Goal: Transaction & Acquisition: Purchase product/service

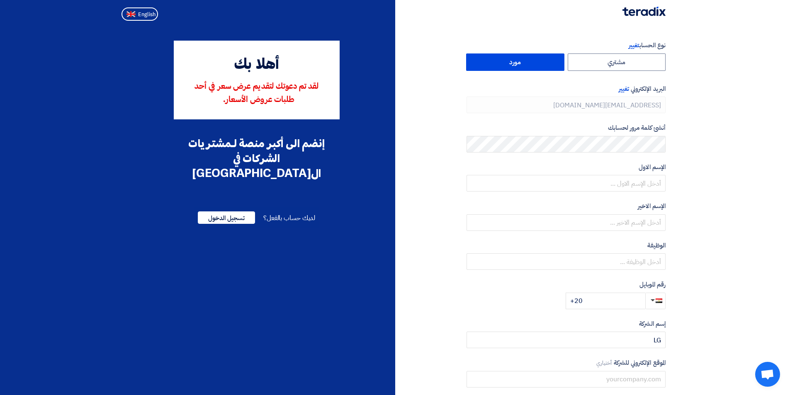
type input "+20 1100100999"
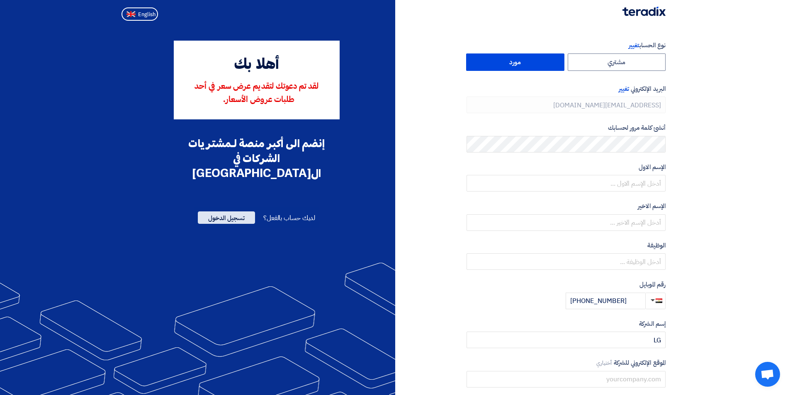
click at [240, 211] on span "تسجيل الدخول" at bounding box center [226, 217] width 57 height 12
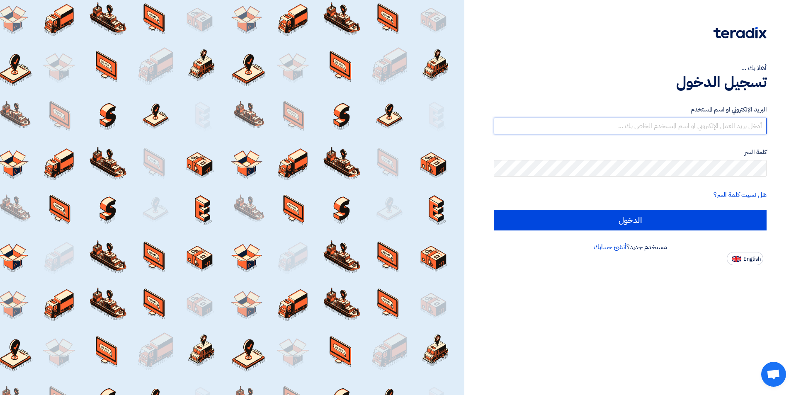
click at [754, 129] on input "text" at bounding box center [630, 126] width 273 height 17
click at [618, 248] on link "أنشئ حسابك" at bounding box center [610, 247] width 33 height 10
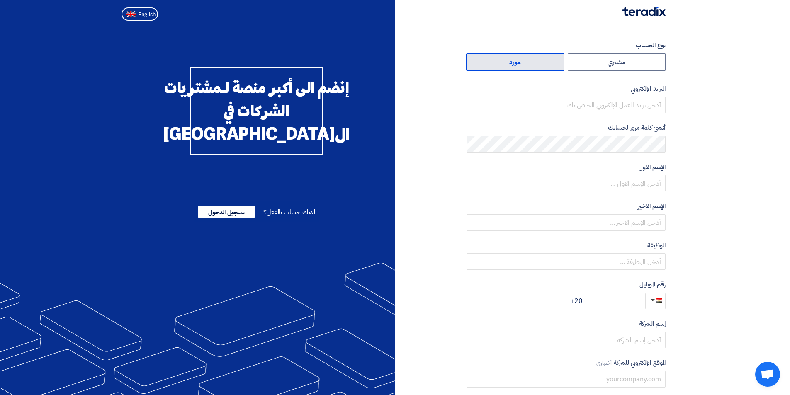
click at [521, 68] on label "مورد" at bounding box center [515, 61] width 98 height 17
click at [521, 68] on input "مورد" at bounding box center [514, 62] width 97 height 17
radio input "true"
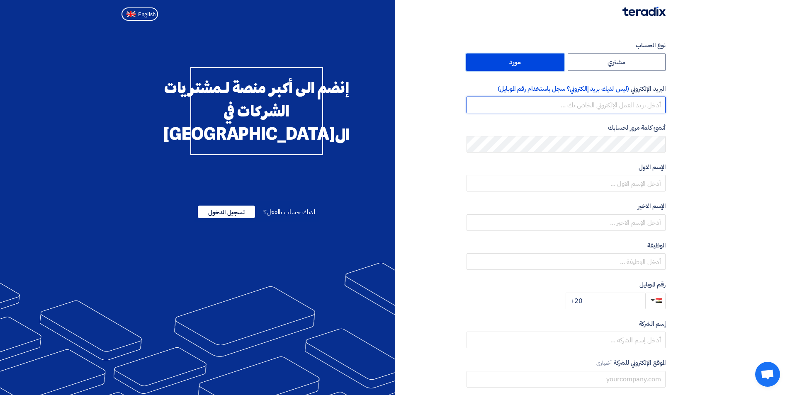
click at [648, 109] on input "email" at bounding box center [565, 105] width 199 height 17
paste input "[EMAIL_ADDRESS][DOMAIN_NAME]"
type input "[EMAIL_ADDRESS][DOMAIN_NAME]"
drag, startPoint x: 585, startPoint y: 107, endPoint x: 622, endPoint y: 114, distance: 37.6
click at [622, 114] on form "نوع الحساب مشتري مورد البريد الإلكتروني (ليس لديك بريد إالكتروني؟ سجل باستخدام …" at bounding box center [565, 175] width 199 height 269
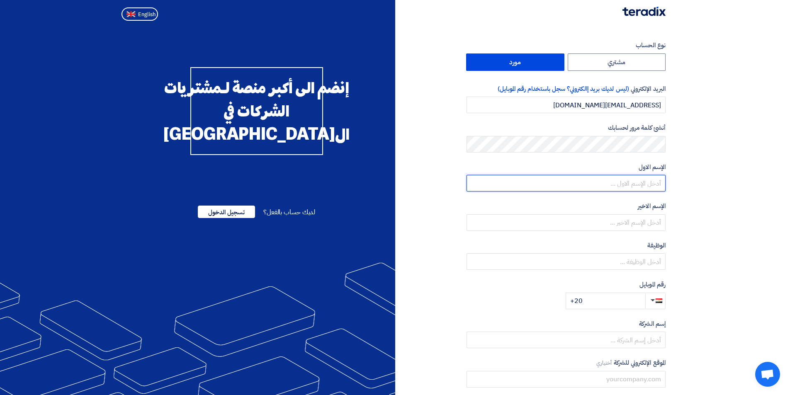
click at [618, 178] on input "text" at bounding box center [565, 183] width 199 height 17
paste input "lgkatameya"
drag, startPoint x: 662, startPoint y: 182, endPoint x: 630, endPoint y: 182, distance: 32.3
click at [630, 182] on input "lgkatameya" at bounding box center [565, 183] width 199 height 17
type input "lg"
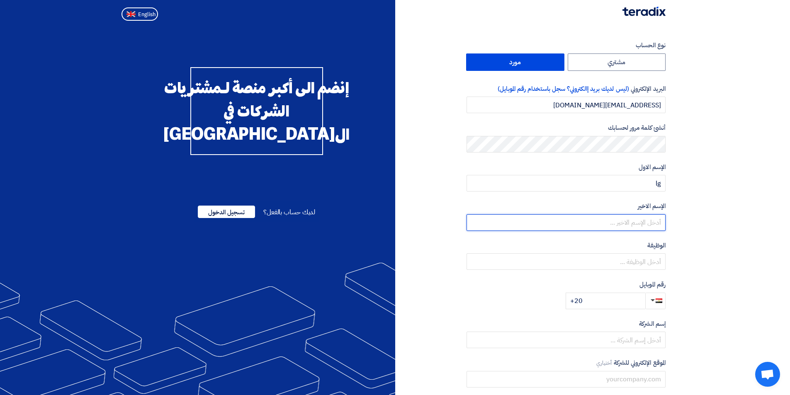
click at [647, 224] on input "text" at bounding box center [565, 222] width 199 height 17
paste input "katameya"
type input "katameya"
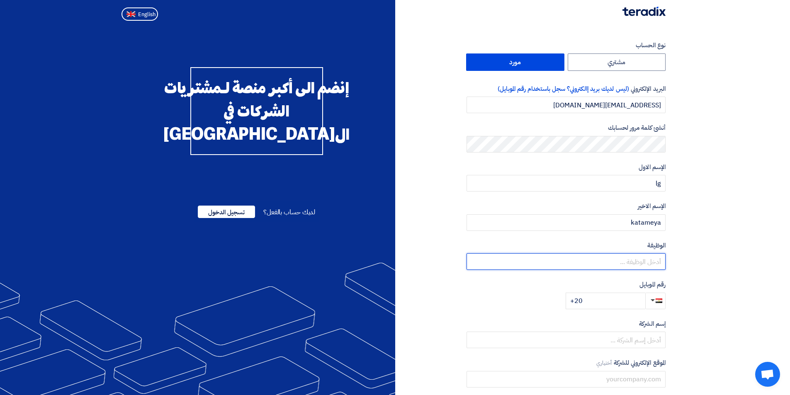
click at [625, 262] on input "text" at bounding box center [565, 261] width 199 height 17
click at [625, 300] on input "+20" at bounding box center [605, 301] width 80 height 17
type input "[PHONE_NUMBER]"
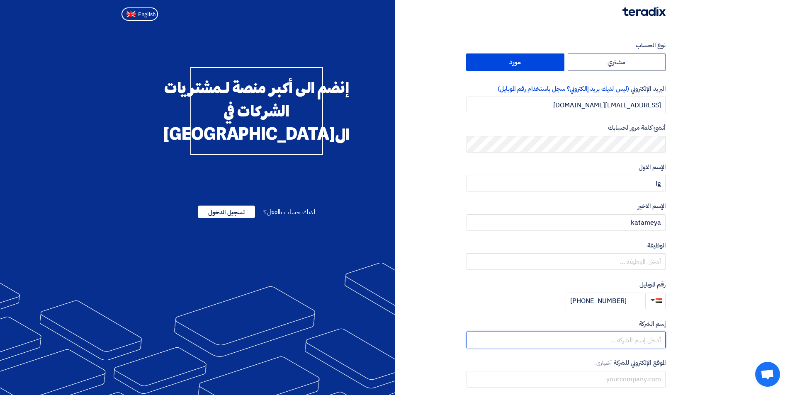
click at [622, 337] on input "text" at bounding box center [565, 340] width 199 height 17
paste input "katameya"
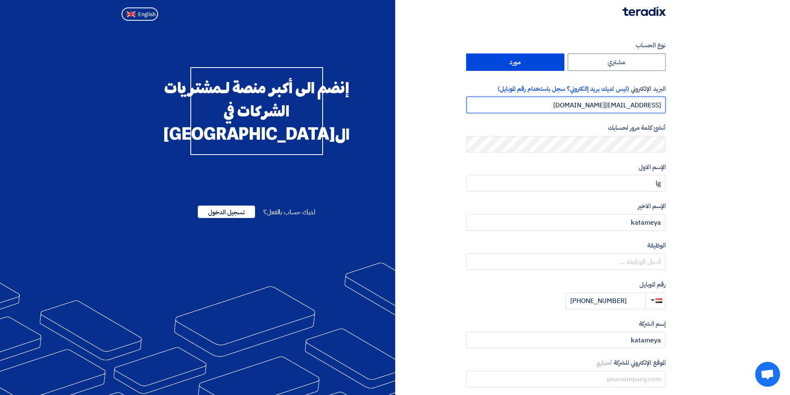
drag, startPoint x: 581, startPoint y: 107, endPoint x: 623, endPoint y: 113, distance: 42.3
click at [623, 113] on input "[EMAIL_ADDRESS][DOMAIN_NAME]" at bounding box center [565, 105] width 199 height 17
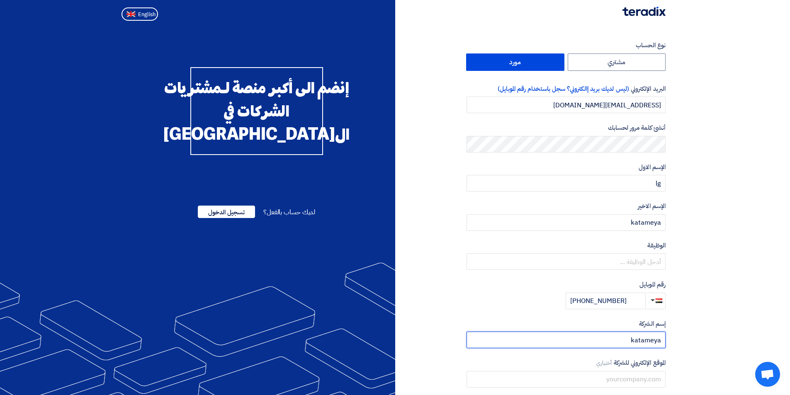
click at [618, 344] on input "katameya" at bounding box center [565, 340] width 199 height 17
type input "ا"
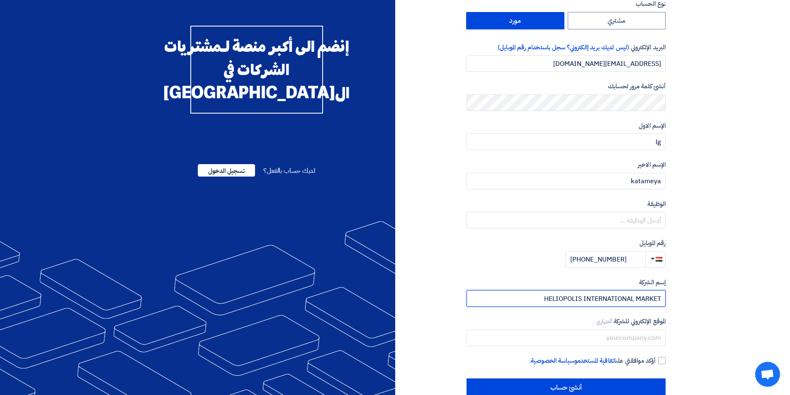
scroll to position [60, 0]
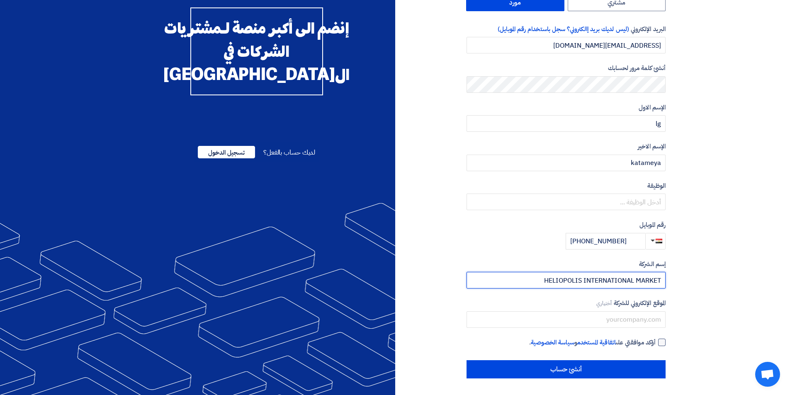
type input "HELIOPOLIS INTERNATIONAL MARKET"
click at [663, 342] on div at bounding box center [661, 342] width 7 height 7
click at [655, 342] on input "أؤكد موافقتي على اتفاقية المستخدم و سياسة الخصوصية ." at bounding box center [555, 346] width 199 height 17
checkbox input "true"
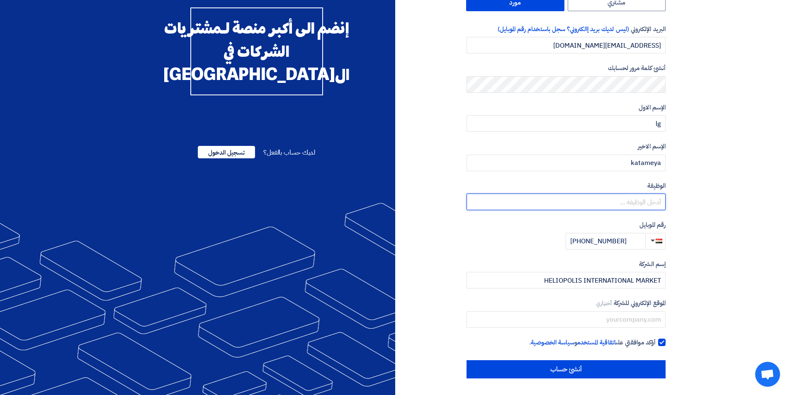
click at [642, 197] on input "text" at bounding box center [565, 202] width 199 height 17
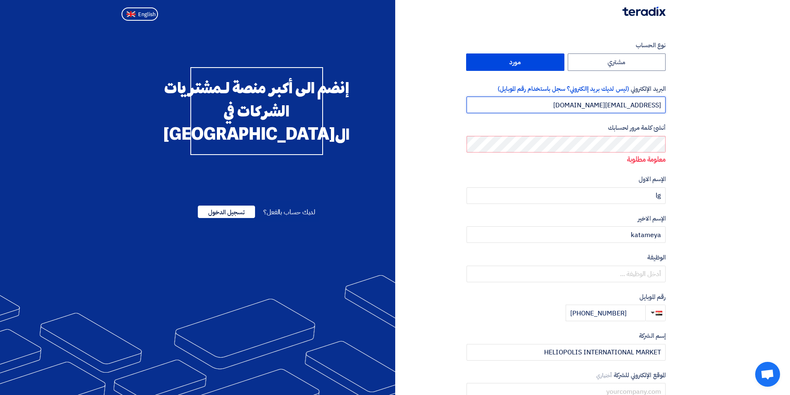
drag, startPoint x: 650, startPoint y: 135, endPoint x: 584, endPoint y: 105, distance: 72.3
click at [584, 105] on input "[EMAIL_ADDRESS][DOMAIN_NAME]" at bounding box center [565, 105] width 199 height 17
drag, startPoint x: 584, startPoint y: 105, endPoint x: 609, endPoint y: 107, distance: 25.0
click at [608, 109] on input "[EMAIL_ADDRESS][DOMAIN_NAME]" at bounding box center [565, 105] width 199 height 17
drag, startPoint x: 623, startPoint y: 106, endPoint x: 588, endPoint y: 104, distance: 35.7
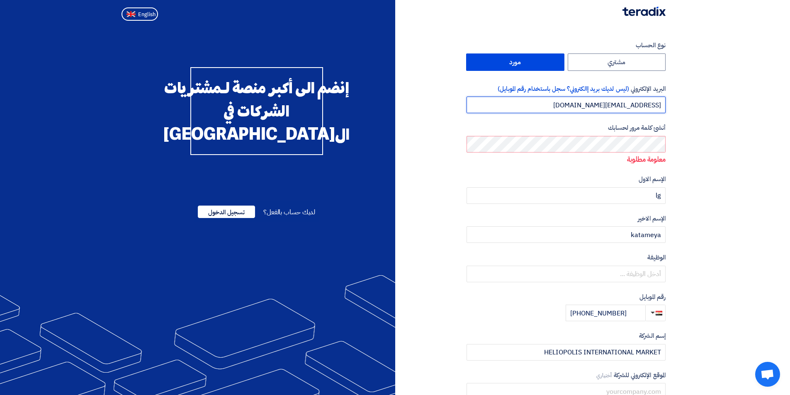
click at [588, 104] on input "[EMAIL_ADDRESS][DOMAIN_NAME]" at bounding box center [565, 105] width 199 height 17
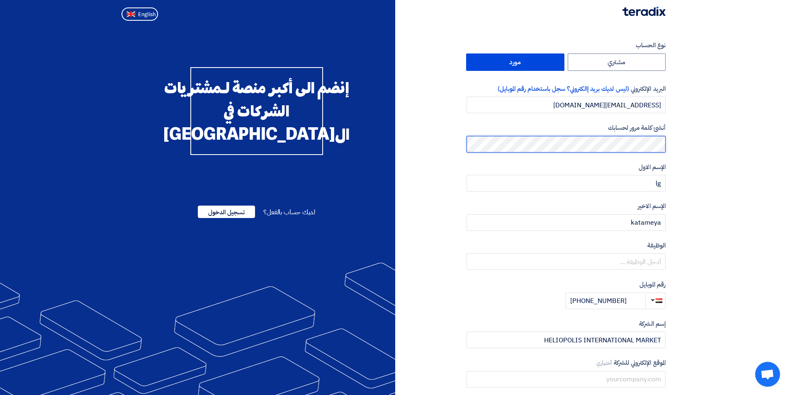
scroll to position [60, 0]
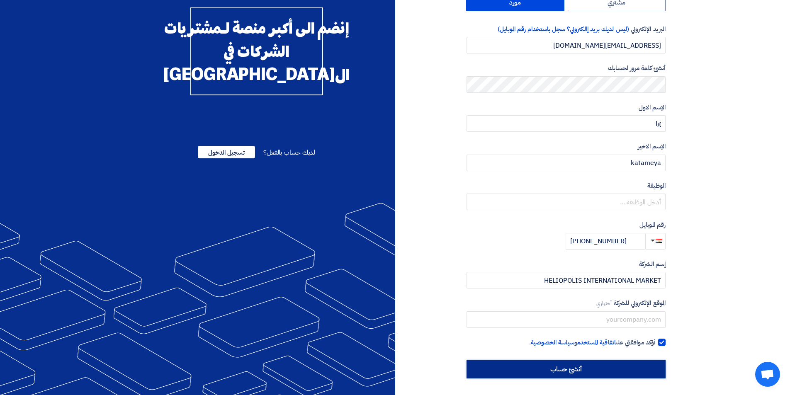
click at [562, 371] on input "أنشئ حساب" at bounding box center [565, 369] width 199 height 18
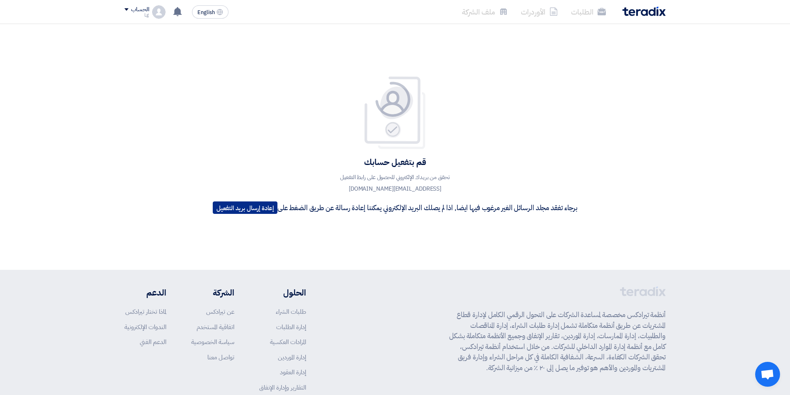
click at [265, 204] on button "إعادة إرسال بريد التفعيل" at bounding box center [245, 207] width 65 height 12
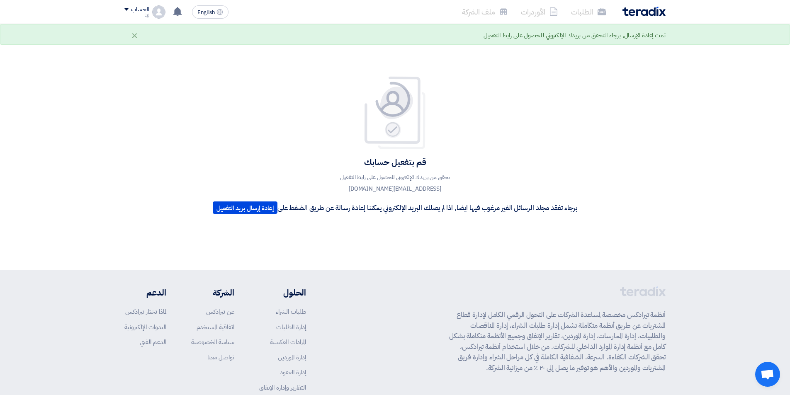
click at [303, 116] on div "قم بتفعيل حسابك تحقق من بريدك الإلكتروني للحصول على رابط التفعيل lgkatameya@gma…" at bounding box center [394, 147] width 377 height 142
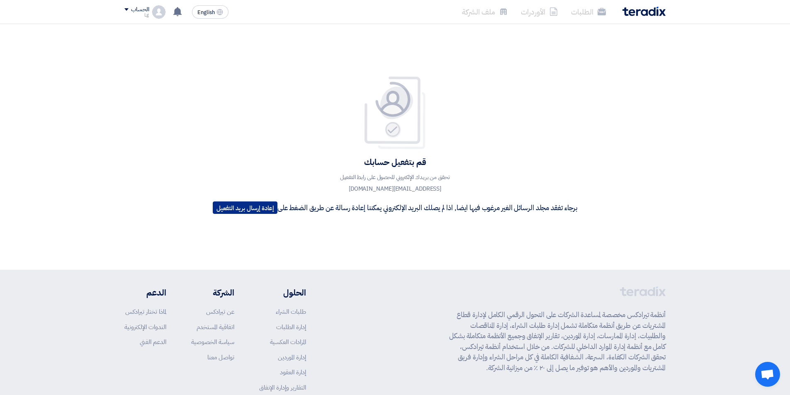
click at [266, 207] on button "إعادة إرسال بريد التفعيل" at bounding box center [245, 207] width 65 height 12
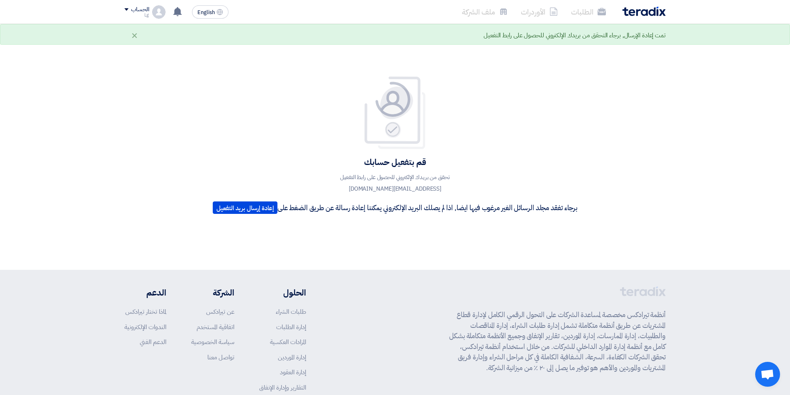
click at [218, 186] on div "قم بتفعيل حسابك تحقق من بريدك الإلكتروني للحصول على رابط التفعيل lgkatameya@gma…" at bounding box center [394, 147] width 377 height 142
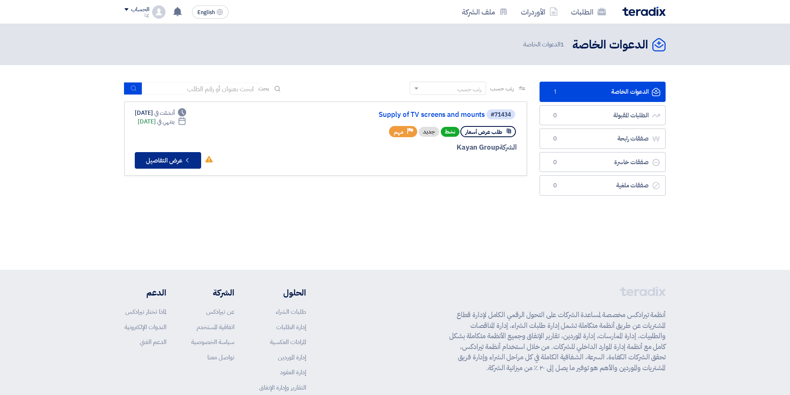
click at [195, 161] on button "Check details عرض التفاصيل" at bounding box center [168, 160] width 66 height 17
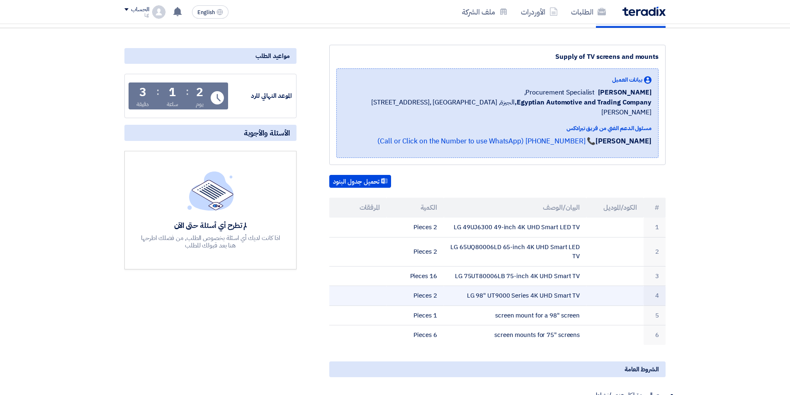
scroll to position [166, 0]
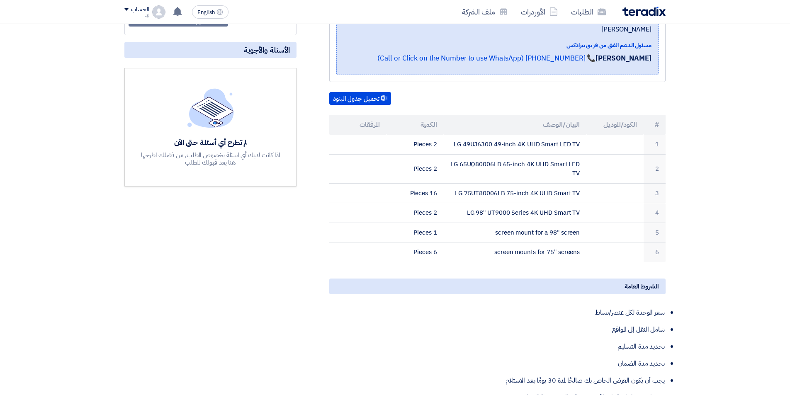
click at [235, 281] on div "مواعيد الطلب الموعد النهائي للرد Time Remaining 2 يوم : 1 ساعة : 3 دقيقة الأسئل…" at bounding box center [210, 256] width 184 height 588
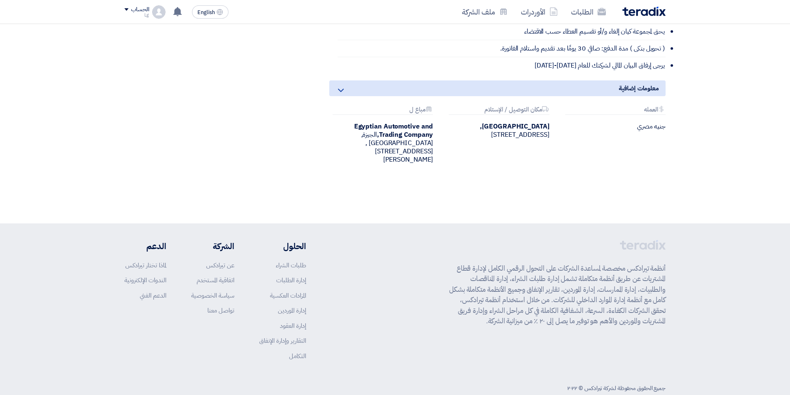
scroll to position [366, 0]
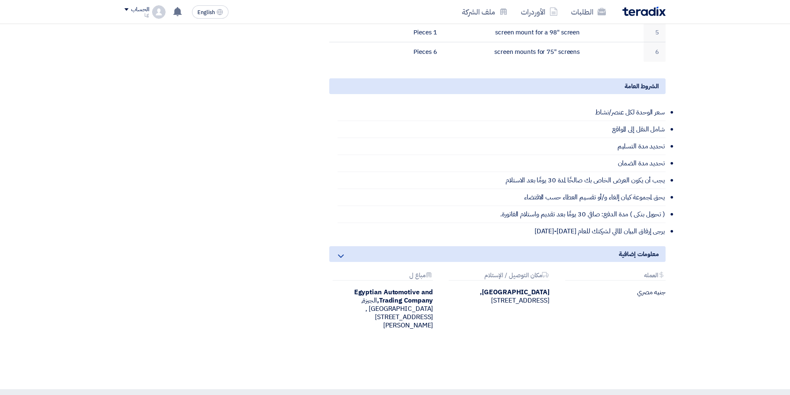
click at [340, 251] on icon at bounding box center [341, 256] width 10 height 10
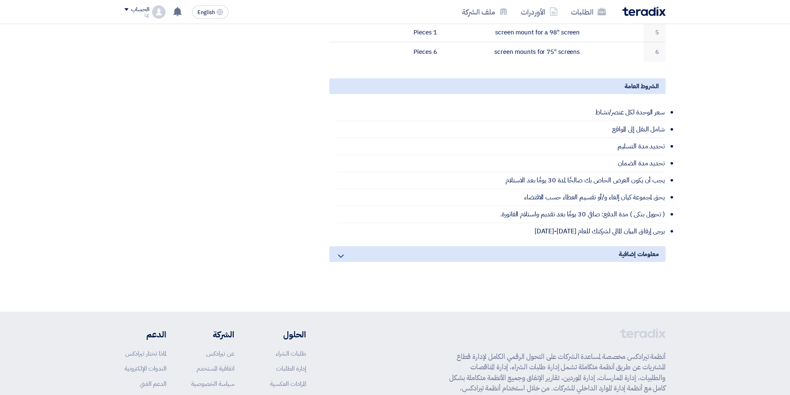
click at [340, 251] on icon at bounding box center [341, 256] width 10 height 10
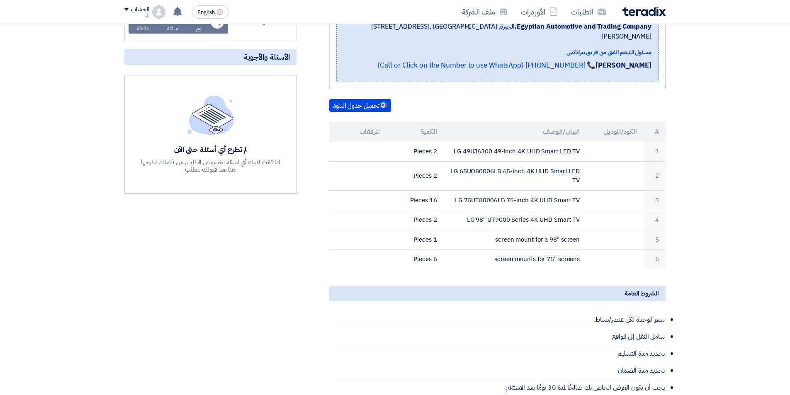
scroll to position [76, 0]
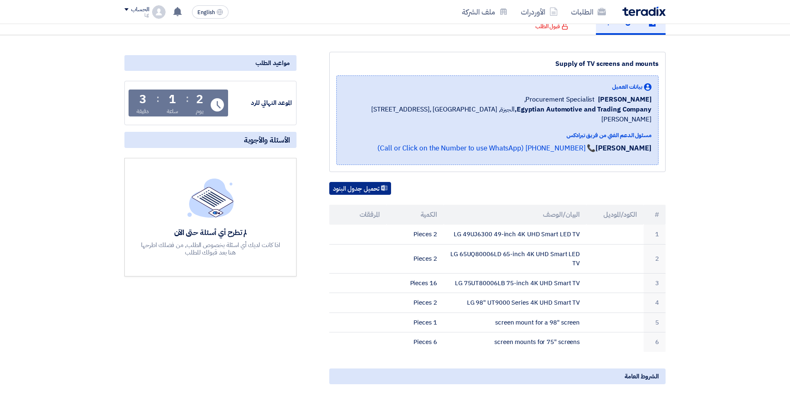
click at [364, 182] on button "تحميل جدول البنود" at bounding box center [360, 188] width 62 height 13
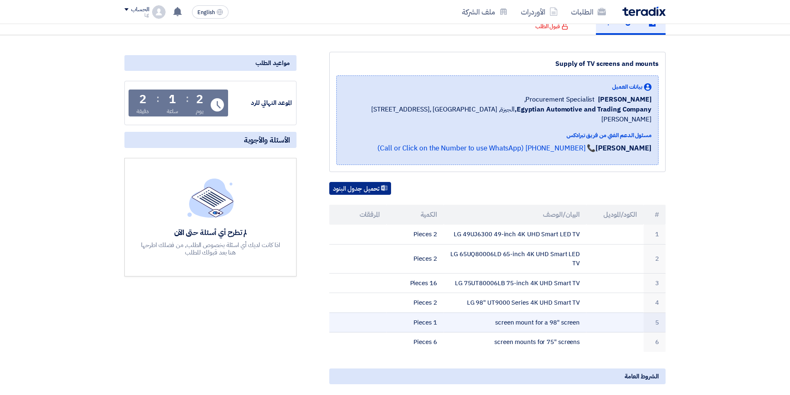
scroll to position [0, 0]
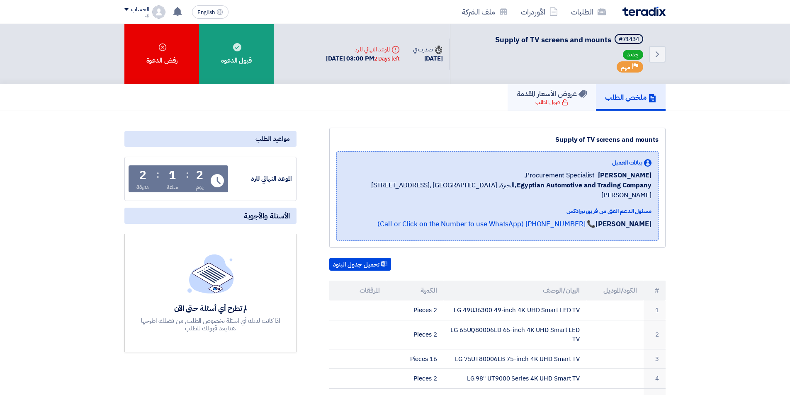
click at [578, 98] on icon at bounding box center [582, 94] width 8 height 8
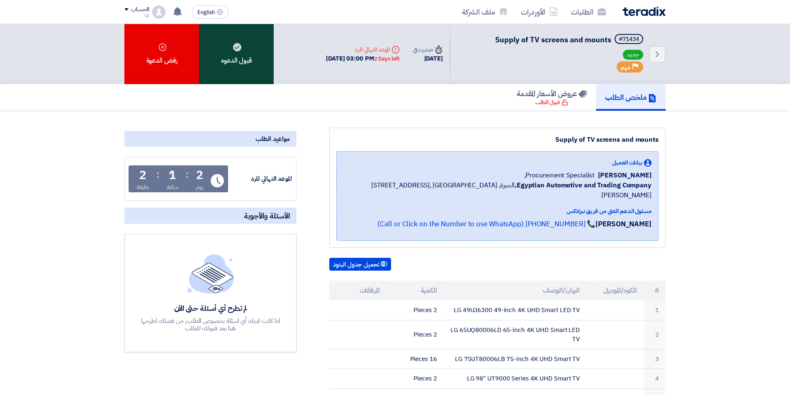
click at [243, 56] on div "قبول الدعوه" at bounding box center [236, 54] width 75 height 60
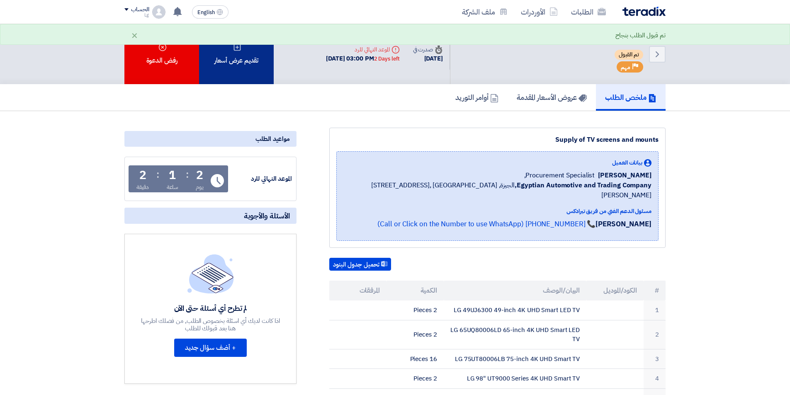
click at [225, 52] on div "تقديم عرض أسعار" at bounding box center [236, 54] width 75 height 60
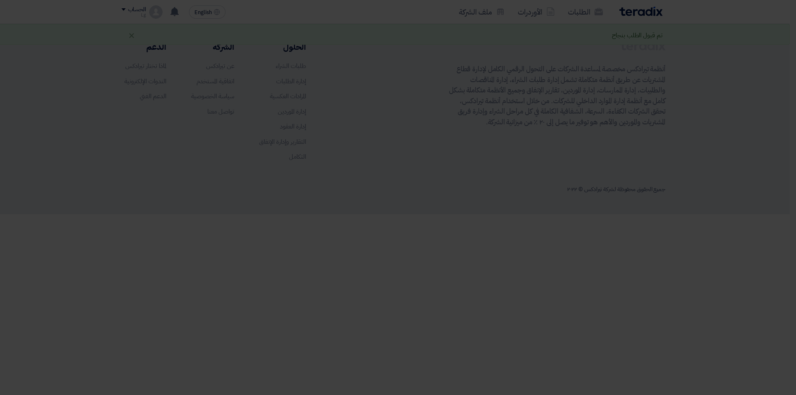
click at [409, 137] on div "أبدأ في تقديم عرض أسعار جديد تقديم عرض أسعار جديد من البداية" at bounding box center [398, 81] width 456 height 119
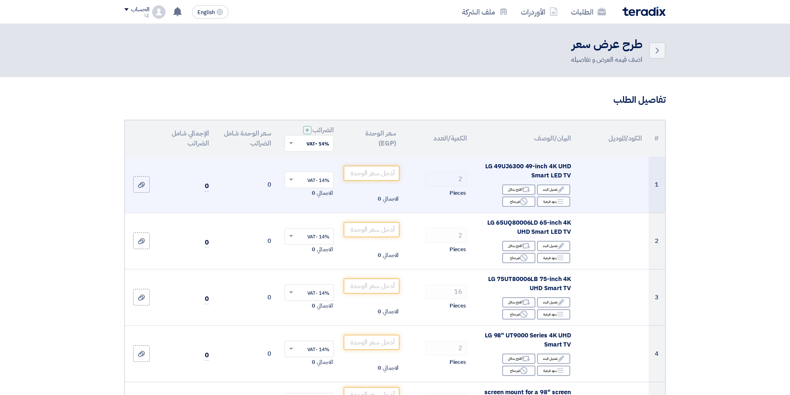
click at [264, 184] on td "0" at bounding box center [246, 185] width 63 height 56
click at [552, 189] on div "Edit تعديل البند" at bounding box center [553, 189] width 33 height 10
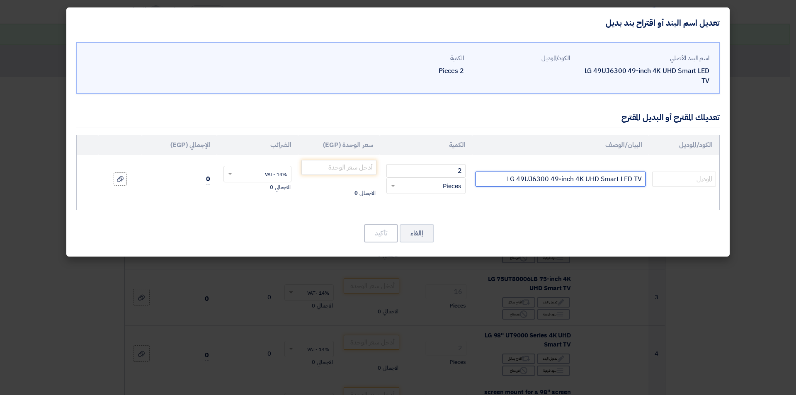
drag, startPoint x: 508, startPoint y: 177, endPoint x: 515, endPoint y: 179, distance: 6.8
click at [511, 177] on input "LG 49UJ6300 49-inch 4K UHD Smart LED TV" at bounding box center [560, 179] width 170 height 15
drag, startPoint x: 518, startPoint y: 179, endPoint x: 577, endPoint y: 192, distance: 60.2
click at [577, 192] on td "LG 49UJ6300 49-inch 4K UHD Smart LED TV" at bounding box center [560, 179] width 177 height 48
type input "LG 50UA8500 4K UHD Smart LED TV"
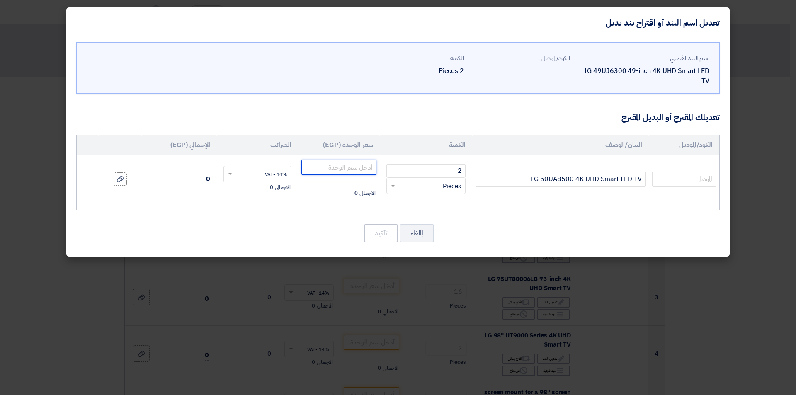
click at [346, 170] on input "number" at bounding box center [338, 167] width 75 height 15
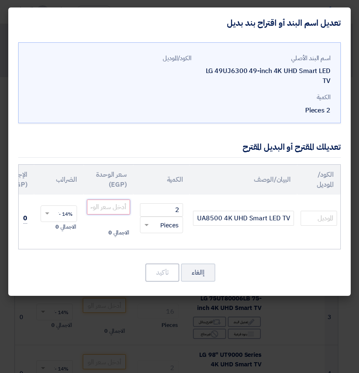
click at [109, 211] on input "number" at bounding box center [108, 206] width 43 height 15
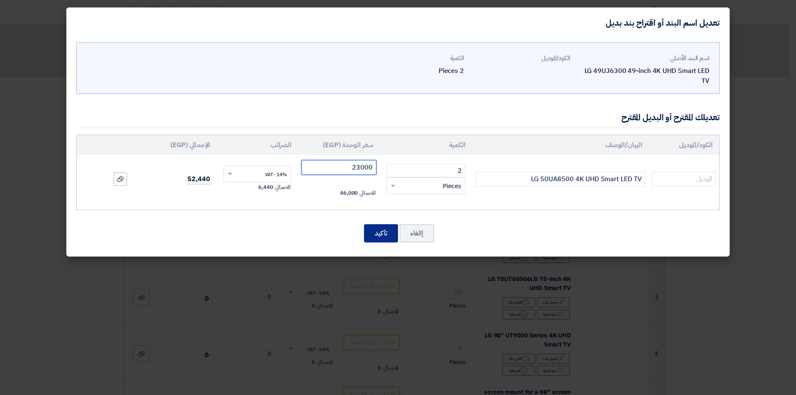
type input "23000"
click at [385, 239] on button "تأكيد" at bounding box center [381, 233] width 34 height 18
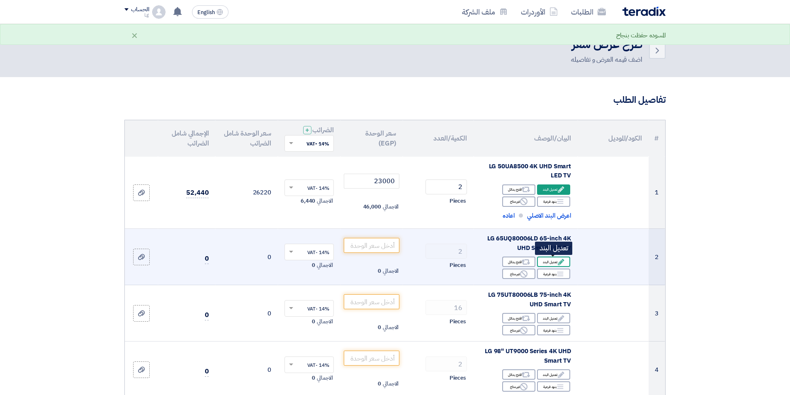
click at [557, 257] on div "Edit تعديل البند" at bounding box center [553, 262] width 33 height 10
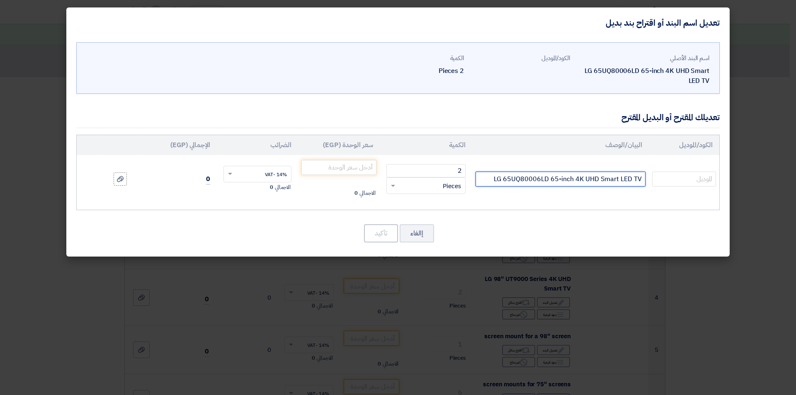
drag, startPoint x: 504, startPoint y: 182, endPoint x: 573, endPoint y: 194, distance: 70.4
click at [573, 194] on td "LG 65UQ80006LD 65-inch 4K UHD Smart LED TV" at bounding box center [560, 179] width 177 height 48
type input "LG 65UA8500 4K UHD Smart LED TV"
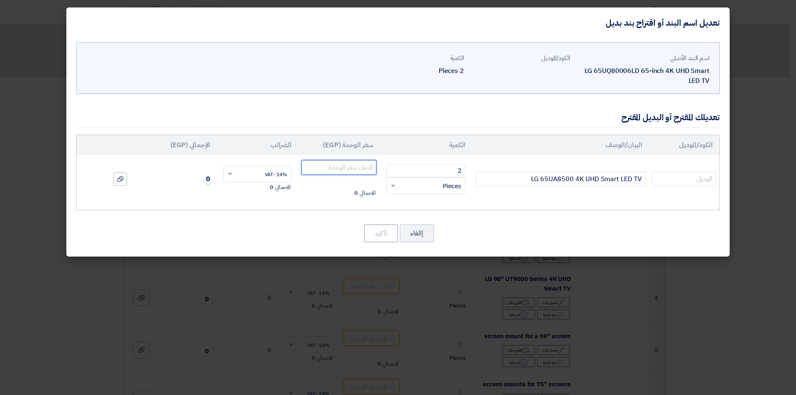
click at [353, 166] on input "number" at bounding box center [338, 167] width 75 height 15
type input "32000"
click at [386, 237] on button "تأكيد" at bounding box center [381, 233] width 34 height 18
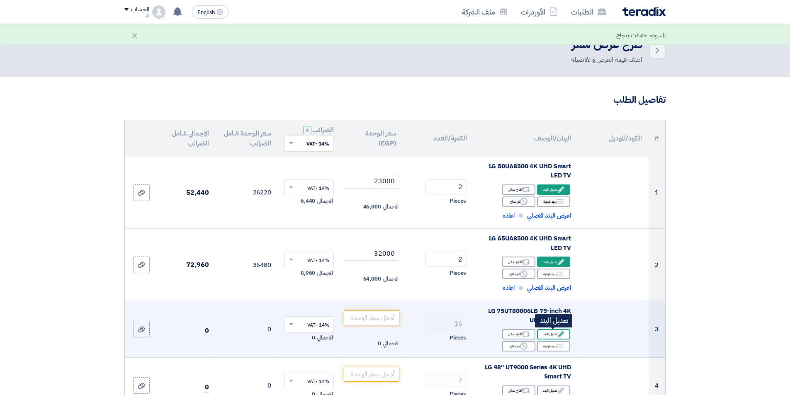
click at [563, 332] on use at bounding box center [561, 334] width 6 height 6
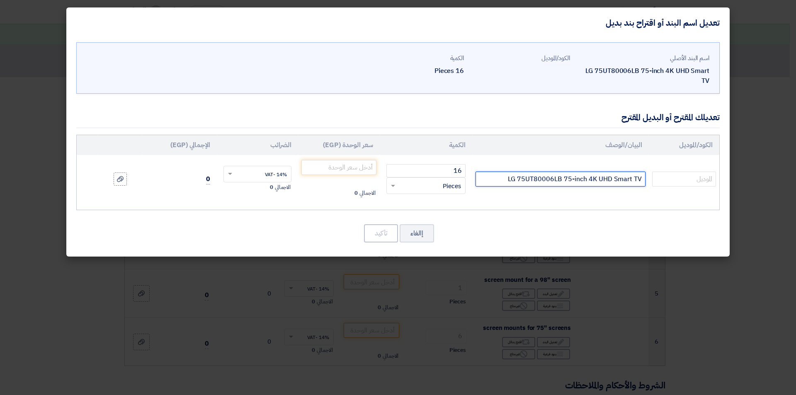
drag, startPoint x: 527, startPoint y: 183, endPoint x: 586, endPoint y: 188, distance: 59.1
click at [586, 188] on td "LG 75UT80006LB 75-inch 4K UHD Smart TV" at bounding box center [560, 179] width 177 height 48
type input "LG 75UA8500 4K UHD Smart TV"
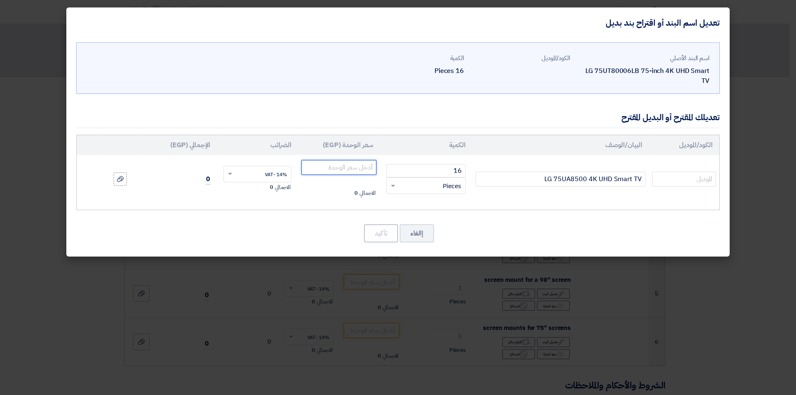
click at [360, 168] on input "number" at bounding box center [338, 167] width 75 height 15
type input "44000"
click at [388, 239] on button "تأكيد" at bounding box center [381, 233] width 34 height 18
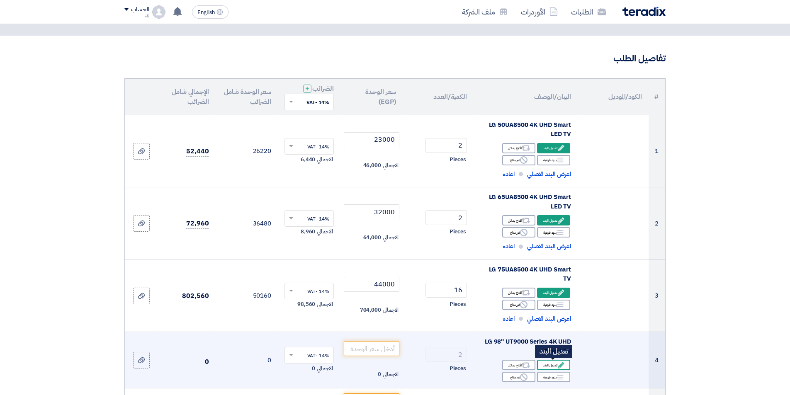
click at [555, 365] on div "Edit تعديل البند" at bounding box center [553, 365] width 33 height 10
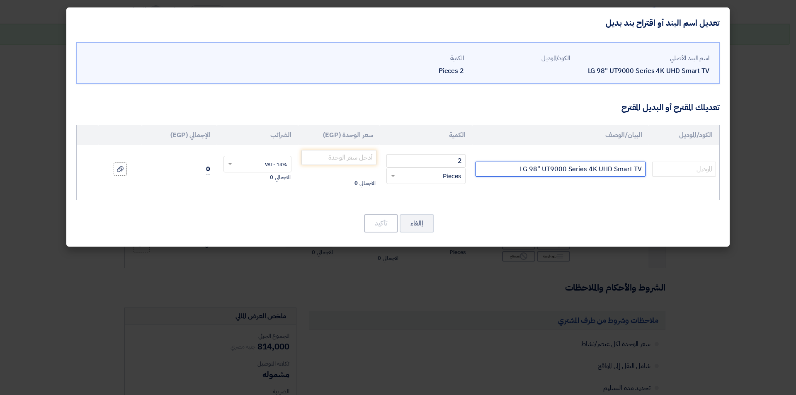
drag, startPoint x: 545, startPoint y: 169, endPoint x: 586, endPoint y: 179, distance: 42.4
click at [586, 179] on td "LG 98" UT9000 Series 4K UHD Smart TV" at bounding box center [560, 169] width 177 height 48
type input "LG 98" UM 4K UHD Smart TV"
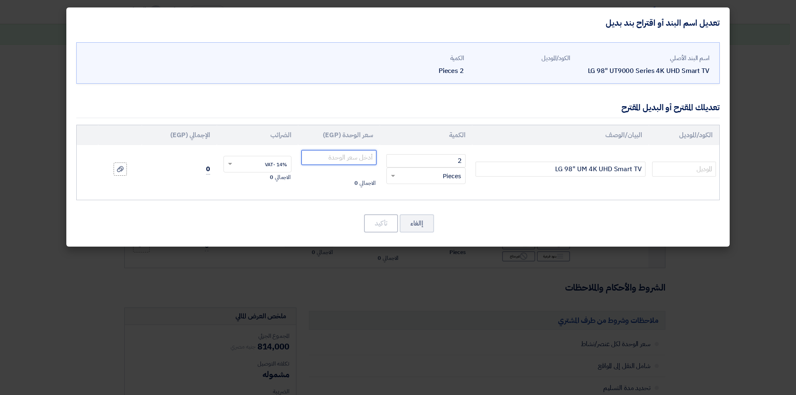
click at [362, 157] on input "number" at bounding box center [338, 157] width 75 height 15
click at [356, 157] on input "250000" at bounding box center [338, 157] width 75 height 15
click at [361, 158] on input "250000" at bounding box center [338, 157] width 75 height 15
type input "250000"
click at [391, 221] on button "تأكيد" at bounding box center [381, 223] width 34 height 18
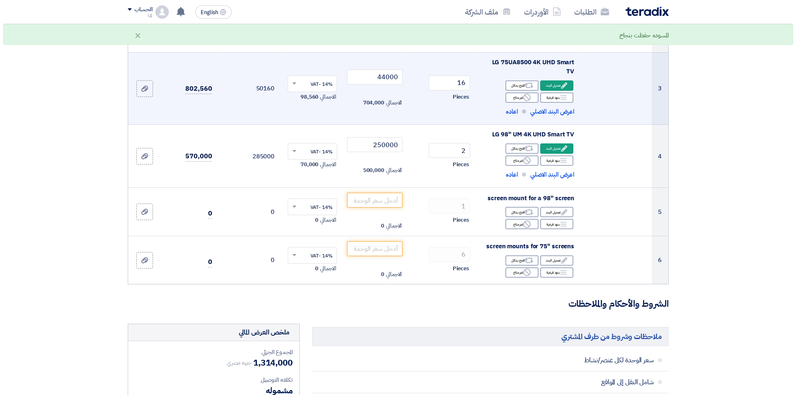
scroll to position [207, 0]
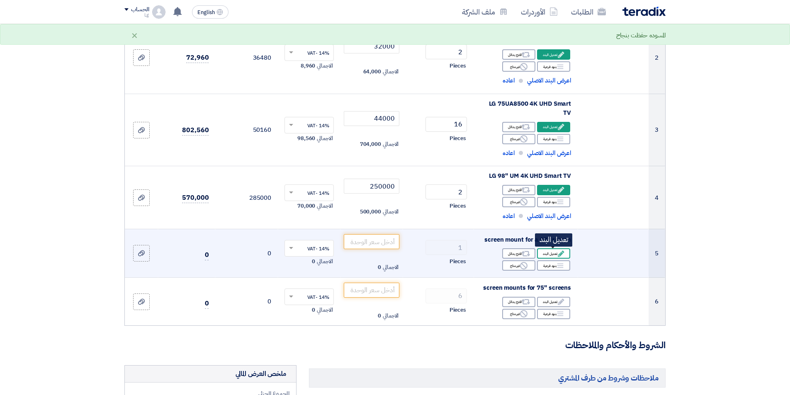
click at [560, 253] on icon "Edit" at bounding box center [560, 253] width 7 height 7
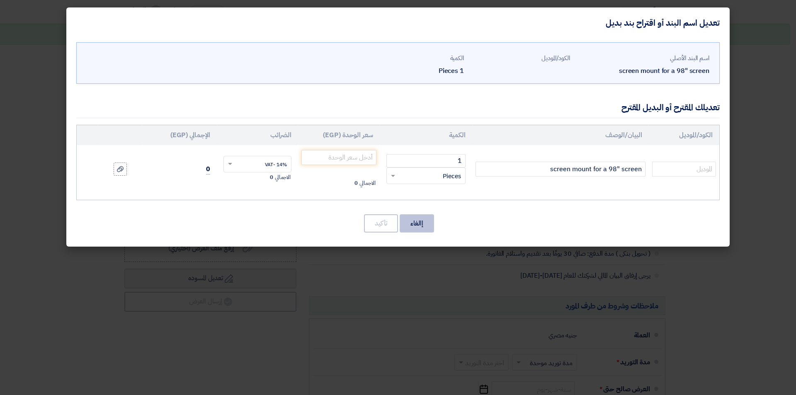
click at [418, 223] on button "إالغاء" at bounding box center [417, 223] width 34 height 18
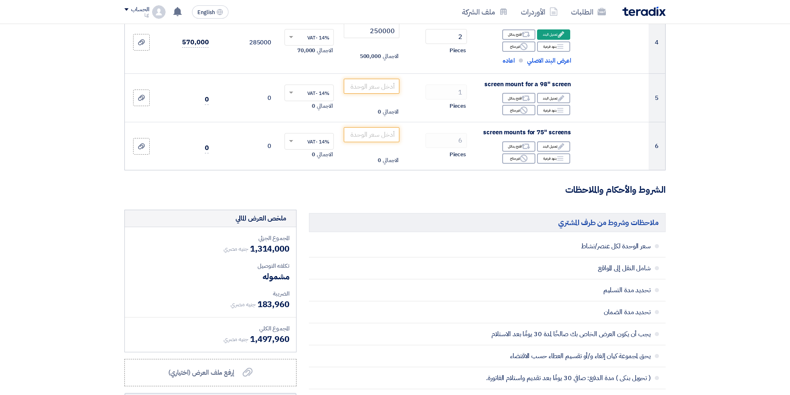
scroll to position [238, 0]
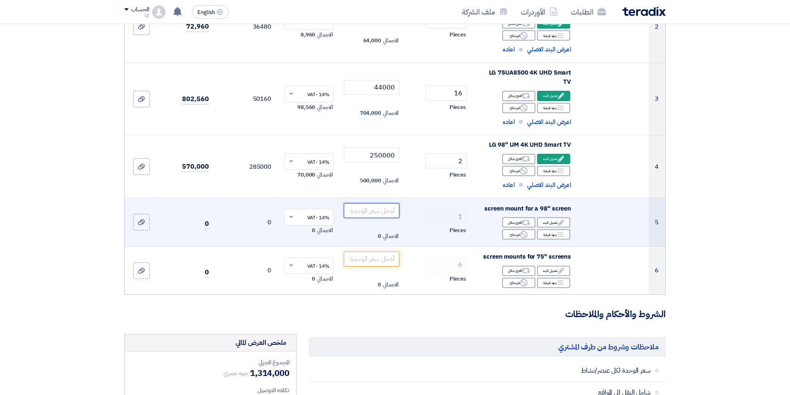
click at [378, 211] on input "number" at bounding box center [372, 210] width 56 height 15
type input "1"
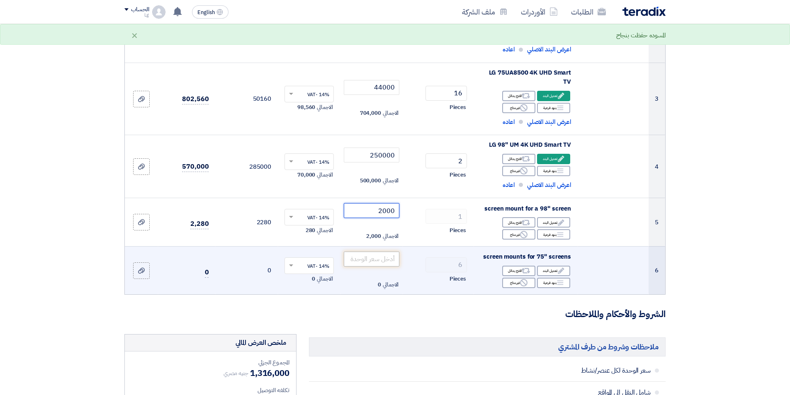
type input "2000"
click at [381, 262] on input "number" at bounding box center [372, 259] width 56 height 15
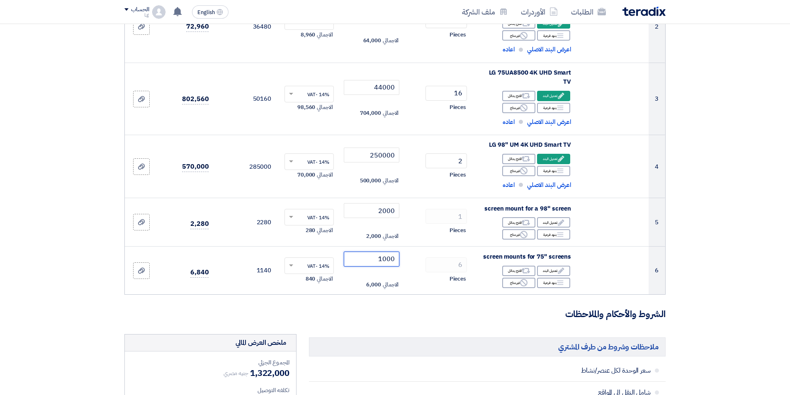
type input "1000"
click at [61, 305] on section "تفاصيل الطلب # الكود/الموديل البيان/الوصف الكمية/العدد سعر الوحدة (EGP) الضرائب…" at bounding box center [395, 339] width 790 height 1000
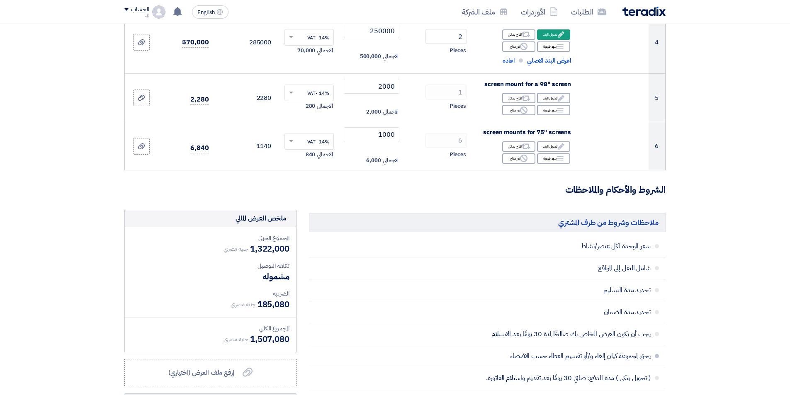
scroll to position [404, 0]
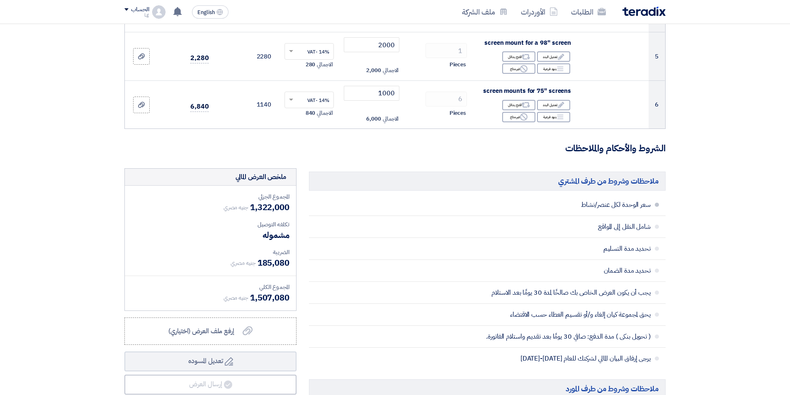
click at [657, 205] on span at bounding box center [657, 205] width 4 height 4
click at [659, 207] on li "سعر الوحدة لكل عنصر/نشاط" at bounding box center [487, 205] width 356 height 22
click at [657, 203] on span at bounding box center [657, 205] width 4 height 4
click at [657, 205] on span at bounding box center [657, 205] width 4 height 4
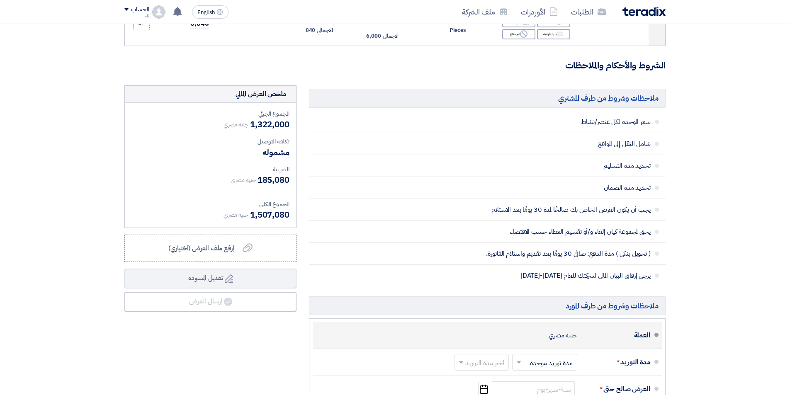
click at [657, 335] on span at bounding box center [656, 335] width 4 height 4
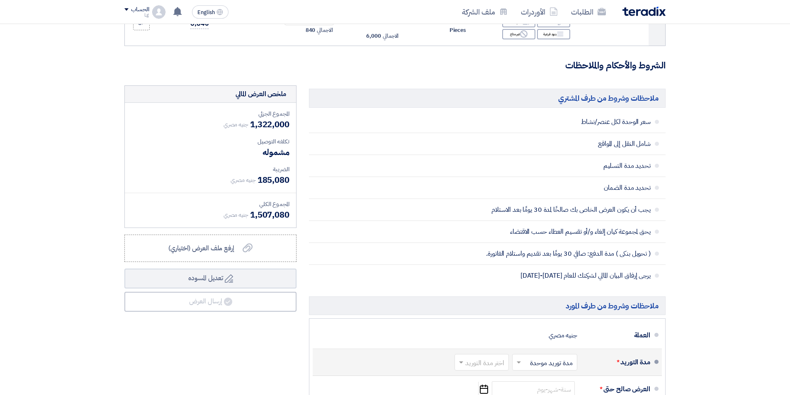
scroll to position [528, 0]
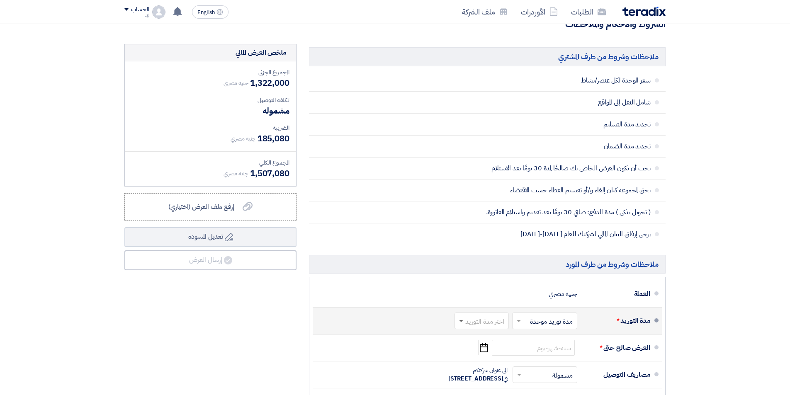
click at [461, 322] on span at bounding box center [460, 321] width 10 height 8
click at [480, 269] on span "2-4 اسبوع" at bounding box center [492, 264] width 28 height 10
click at [529, 322] on input "text" at bounding box center [542, 322] width 61 height 12
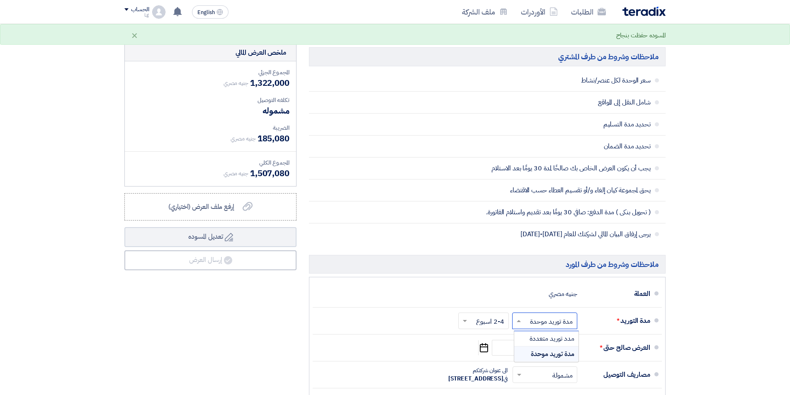
drag, startPoint x: 281, startPoint y: 332, endPoint x: 491, endPoint y: 353, distance: 210.3
click at [286, 332] on div "ملخص [PERSON_NAME] المجموع الجزئي جنيه مصري 1,322,000 تكلفه التوصيل" at bounding box center [210, 283] width 184 height 478
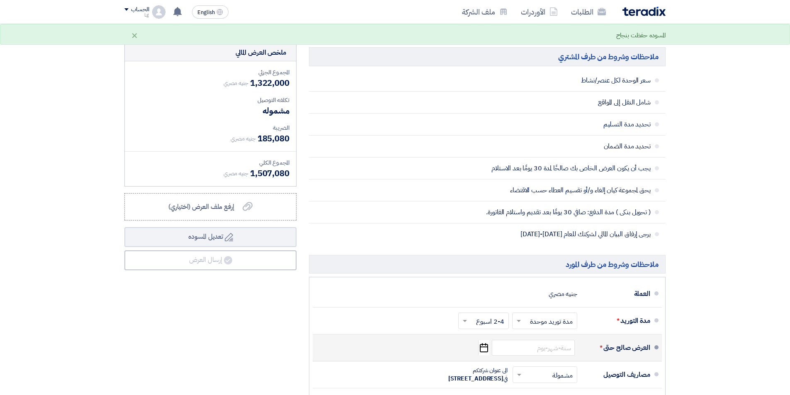
click at [483, 352] on use "button" at bounding box center [484, 347] width 8 height 9
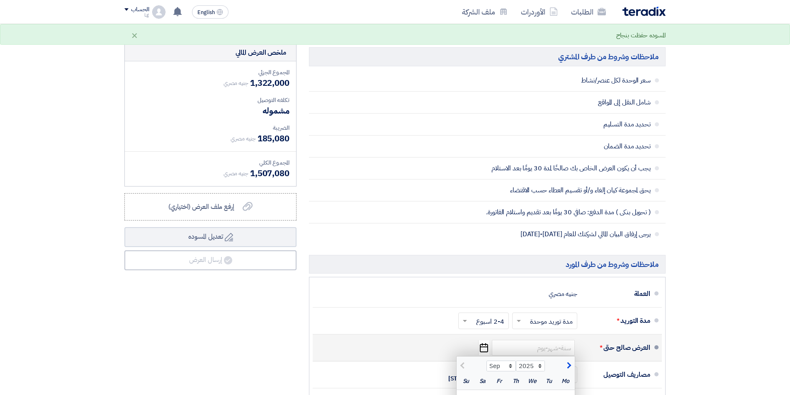
scroll to position [611, 0]
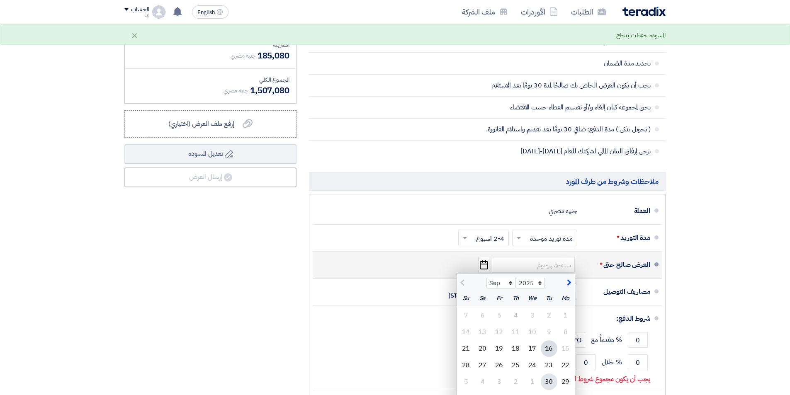
click at [548, 381] on div "30" at bounding box center [549, 381] width 17 height 17
type input "[DATE]"
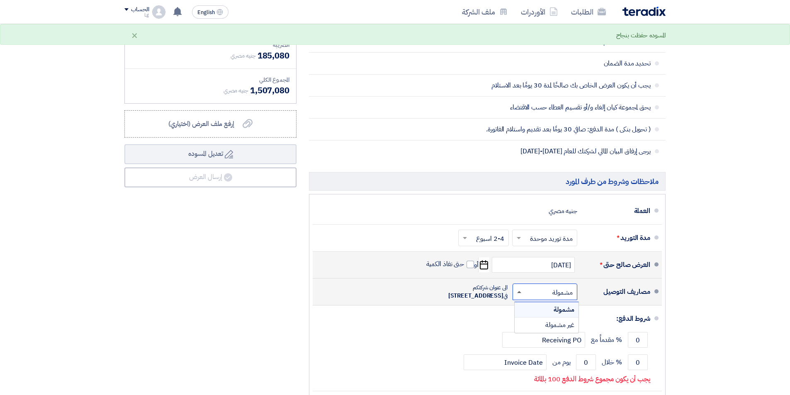
click at [520, 293] on span at bounding box center [519, 292] width 4 height 2
click at [548, 327] on span "غير مشمولة" at bounding box center [559, 325] width 29 height 10
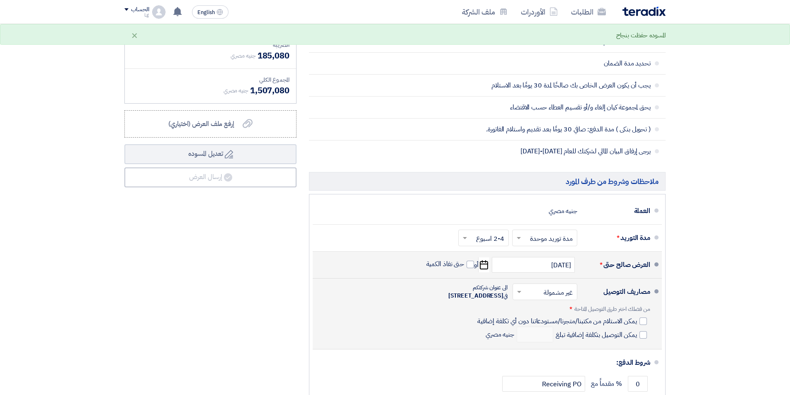
scroll to position [694, 0]
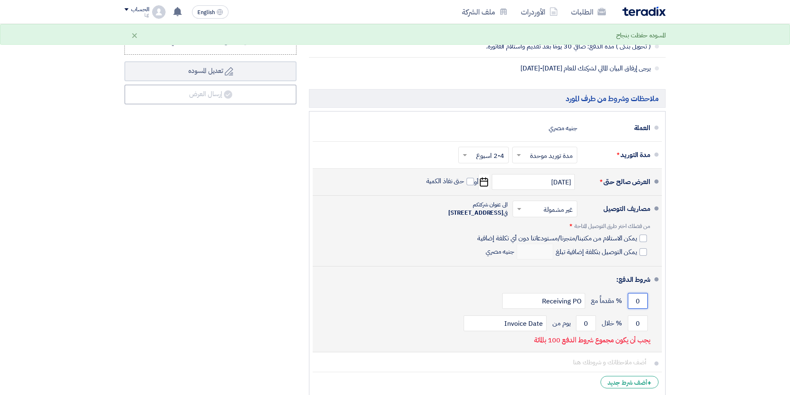
drag, startPoint x: 633, startPoint y: 313, endPoint x: 640, endPoint y: 314, distance: 7.2
click at [640, 309] on input "0" at bounding box center [638, 301] width 20 height 16
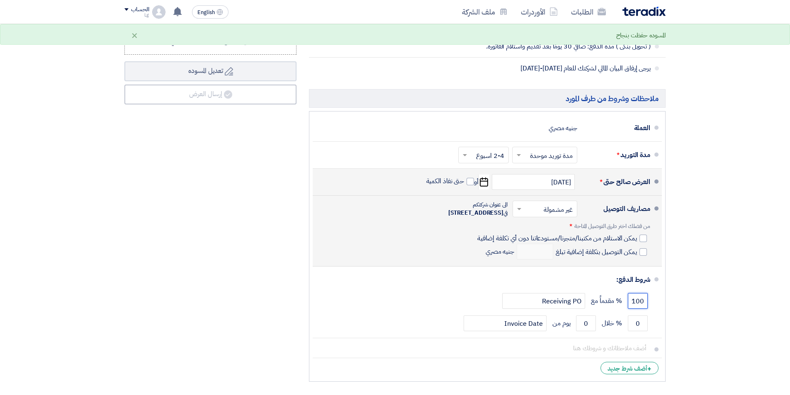
type input "100"
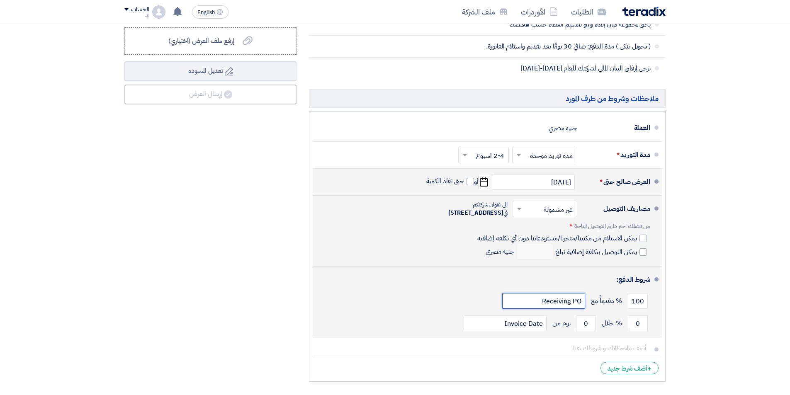
click at [562, 309] on input "Receiving PO" at bounding box center [543, 301] width 83 height 16
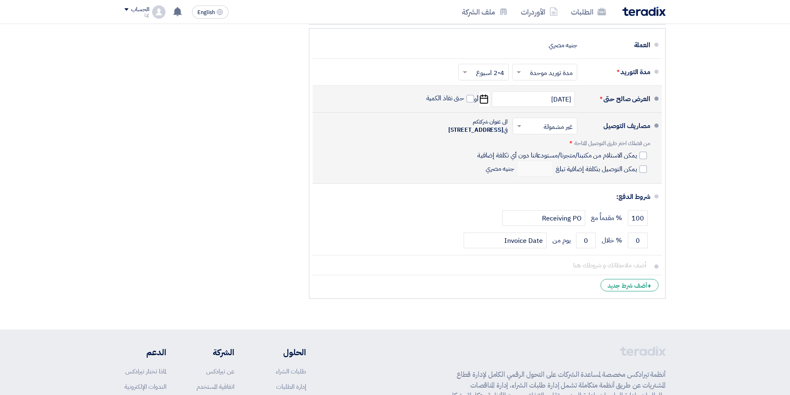
scroll to position [736, 0]
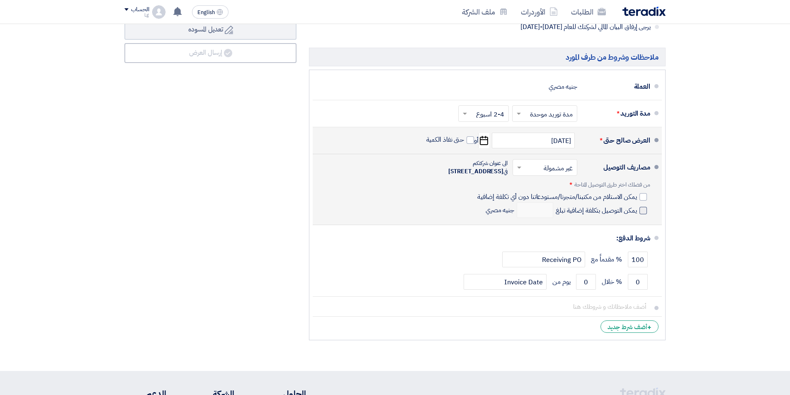
click at [644, 214] on span at bounding box center [642, 210] width 7 height 7
click at [637, 216] on input "يمكن التوصيل بتكلفة إضافية تبلغ" at bounding box center [595, 214] width 83 height 16
checkbox input "true"
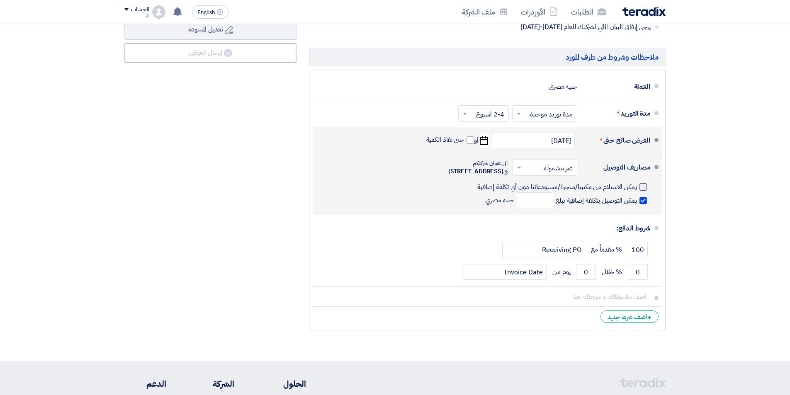
click at [644, 191] on div at bounding box center [642, 186] width 7 height 7
click at [637, 192] on input "يمكن الاستلام من مكتبنا/متجرنا/مستودعاتنا دون أي تكلفة إضافية" at bounding box center [555, 190] width 161 height 16
checkbox input "true"
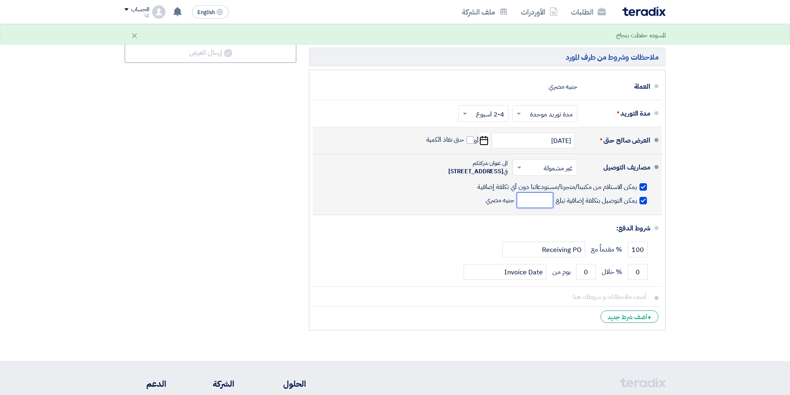
click at [534, 208] on input "number" at bounding box center [534, 200] width 36 height 16
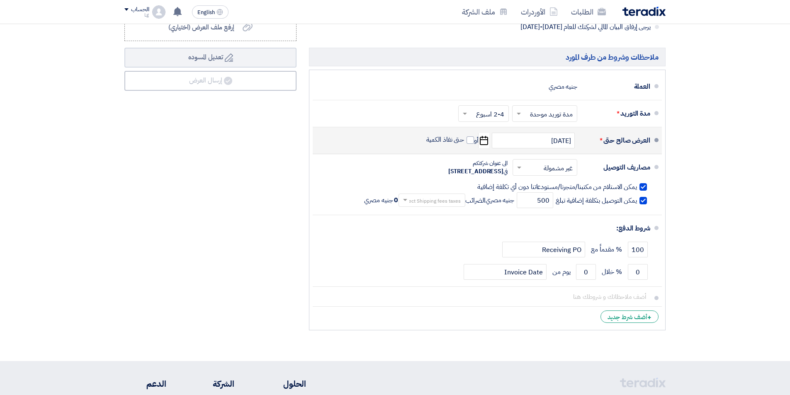
click at [282, 277] on div "ملخص [PERSON_NAME] المجموع الجزئي جنيه مصري 1,322,000 تكلفه التوصيل" at bounding box center [210, 86] width 184 height 498
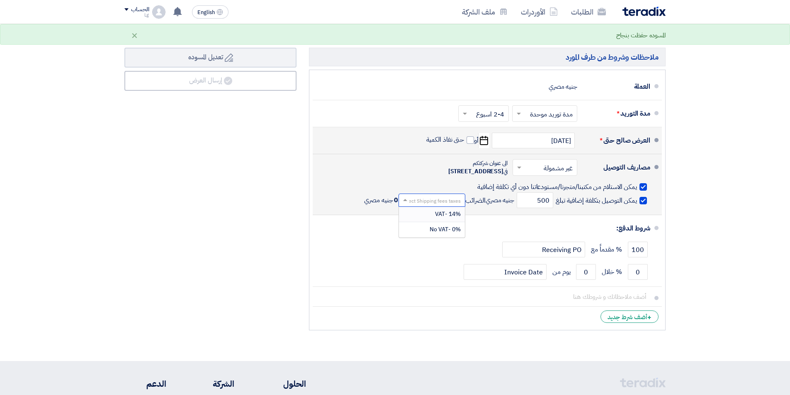
click at [402, 204] on span at bounding box center [404, 200] width 10 height 8
click at [419, 234] on div "0% -No VAT" at bounding box center [432, 229] width 66 height 15
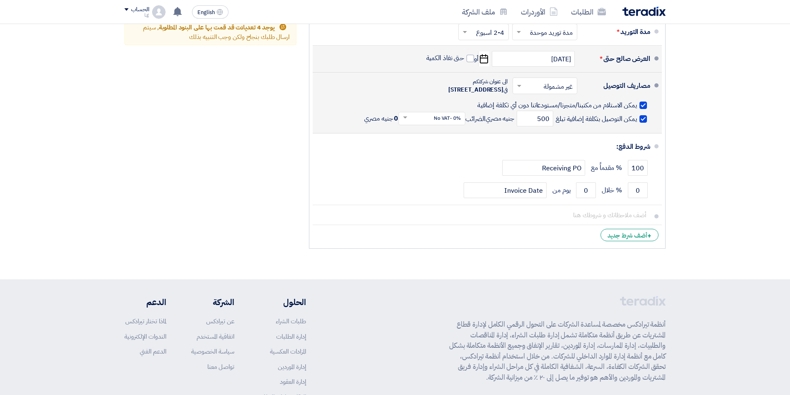
scroll to position [652, 0]
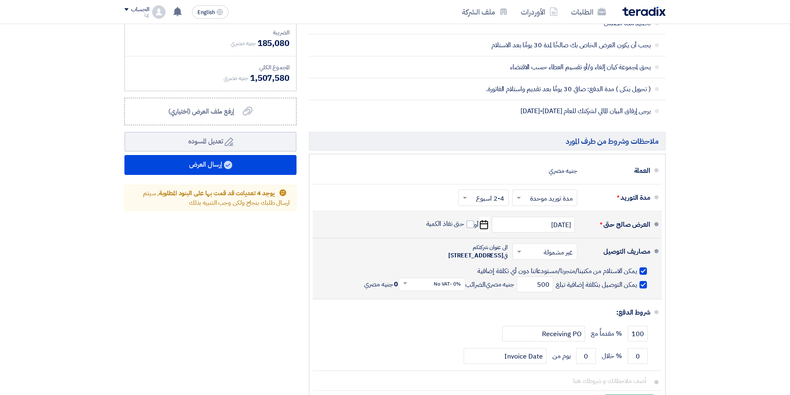
click at [467, 196] on span at bounding box center [463, 198] width 10 height 8
click at [495, 246] on span "1-2 اسبوع" at bounding box center [492, 246] width 28 height 10
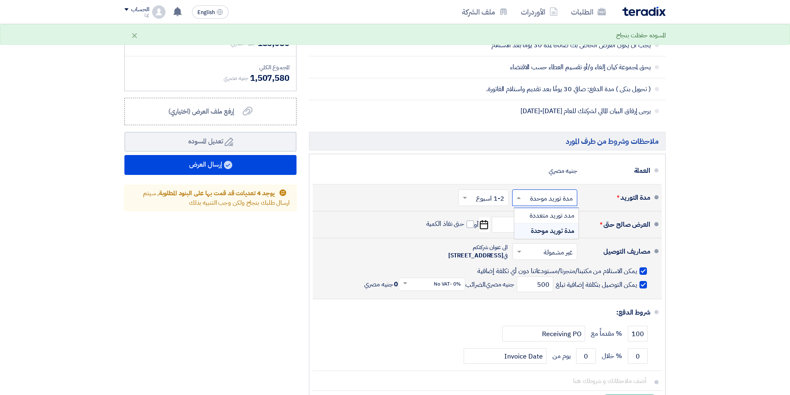
click at [533, 203] on input "text" at bounding box center [542, 199] width 61 height 12
click at [262, 279] on div "ملخص [PERSON_NAME] المجموع الجزئي جنيه مصري 1,322,000 تكلفه التوصيل" at bounding box center [210, 170] width 184 height 498
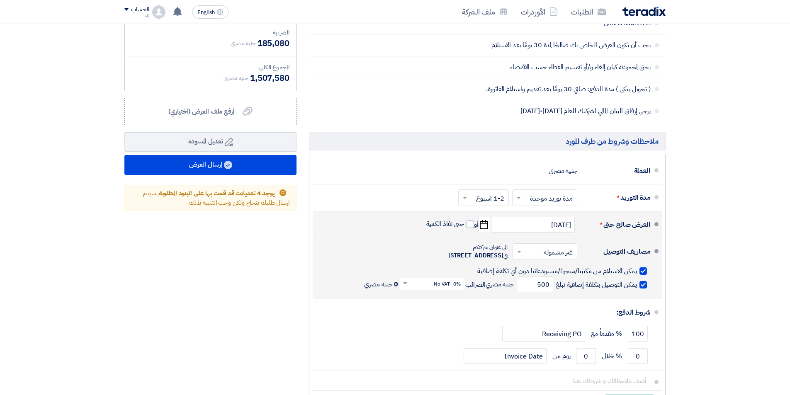
scroll to position [569, 0]
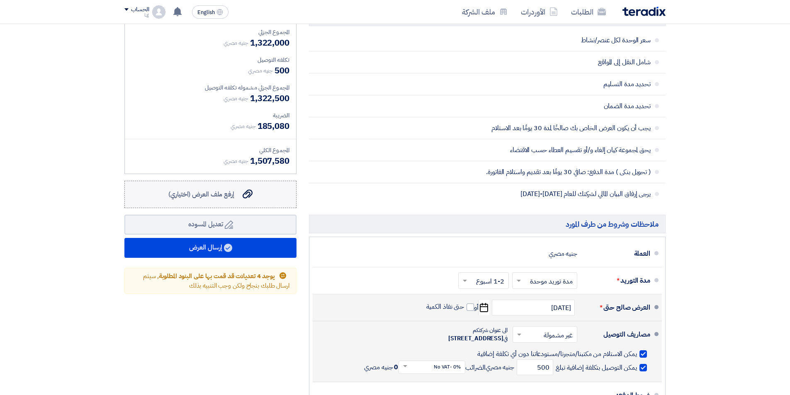
click at [267, 193] on label "إرفع ملف العرض (اختياري) إرفع ملف العرض (اختياري)" at bounding box center [210, 194] width 172 height 27
click at [0, 0] on input "إرفع ملف العرض (اختياري) إرفع ملف العرض (اختياري)" at bounding box center [0, 0] width 0 height 0
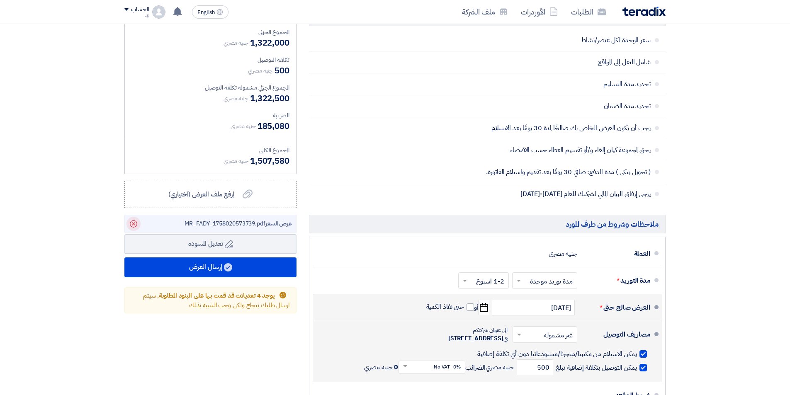
click at [133, 223] on icon "Delete" at bounding box center [133, 224] width 14 height 14
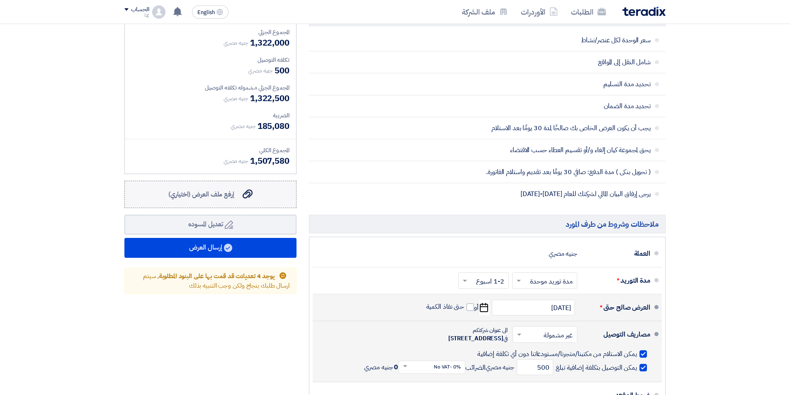
click at [188, 200] on label "إرفع ملف العرض (اختياري) إرفع ملف العرض (اختياري)" at bounding box center [210, 194] width 172 height 27
click at [0, 0] on input "إرفع ملف العرض (اختياري) إرفع ملف العرض (اختياري)" at bounding box center [0, 0] width 0 height 0
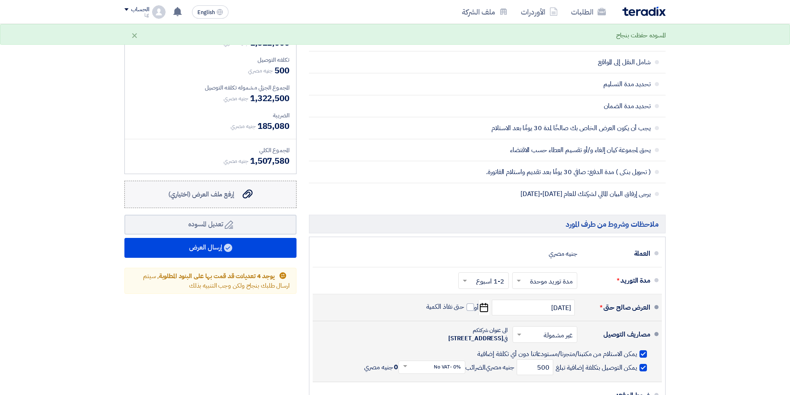
scroll to position [610, 0]
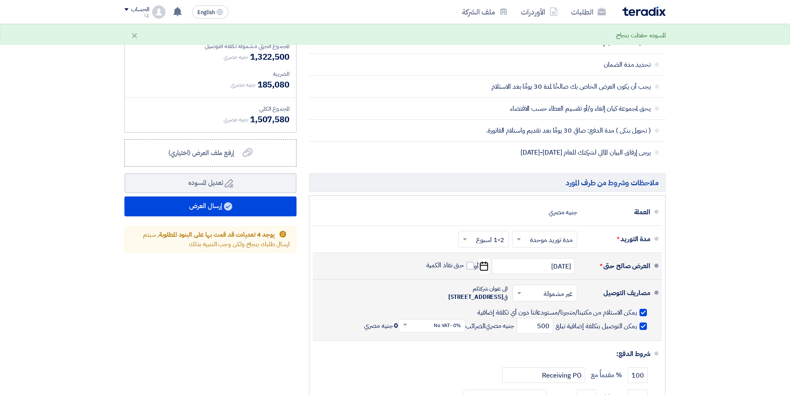
click at [521, 297] on span at bounding box center [518, 293] width 10 height 8
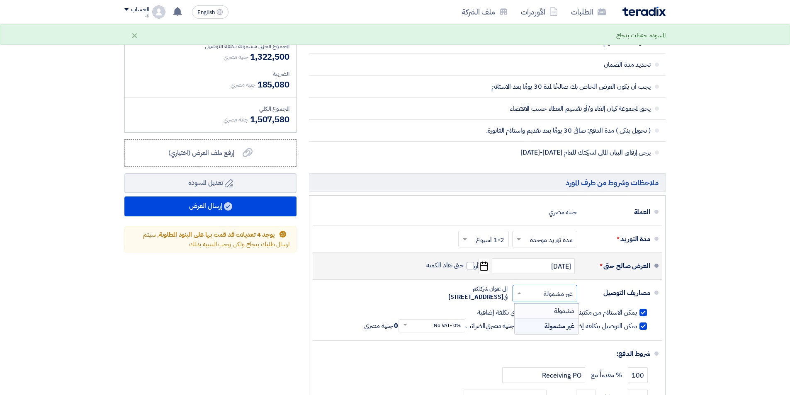
click at [237, 318] on div "ملخص [PERSON_NAME] المجموع الجزئي جنيه مصري 1,322,000 تكلفه التوصيل" at bounding box center [210, 211] width 184 height 498
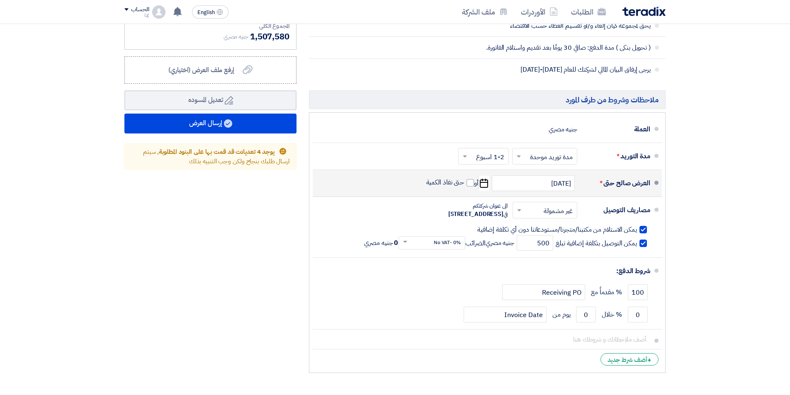
scroll to position [734, 0]
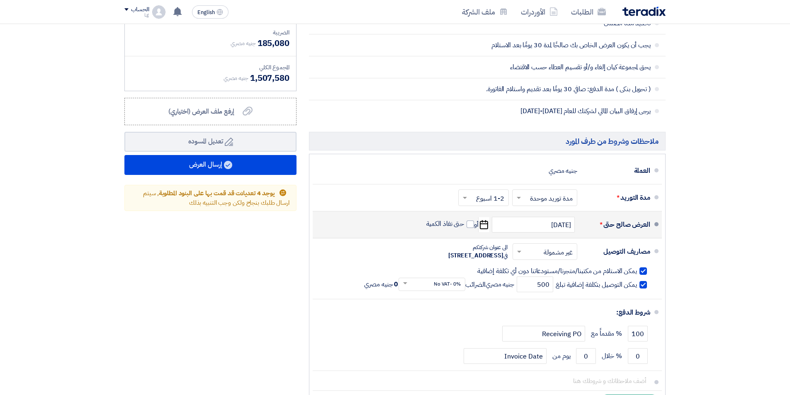
scroll to position [610, 0]
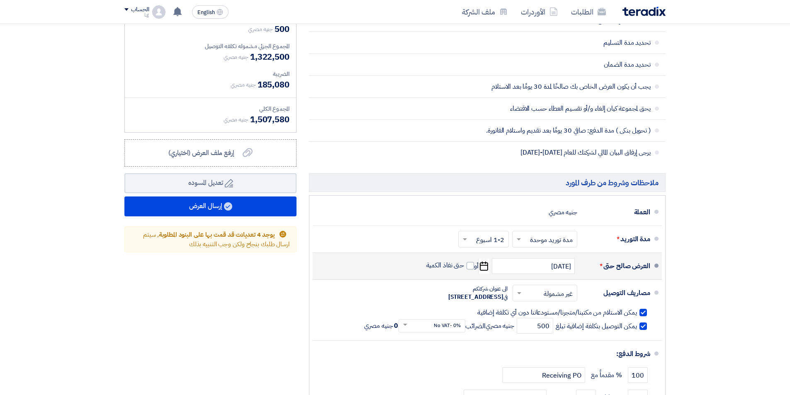
click at [245, 353] on div "ملخص [PERSON_NAME] المجموع الجزئي جنيه مصري 1,322,000 تكلفه التوصيل" at bounding box center [210, 211] width 184 height 498
click at [253, 338] on div "ملخص [PERSON_NAME] المجموع الجزئي جنيه مصري 1,322,000 تكلفه التوصيل" at bounding box center [210, 211] width 184 height 498
click at [203, 303] on div "ملخص [PERSON_NAME] المجموع الجزئي جنيه مصري 1,322,000 تكلفه التوصيل" at bounding box center [210, 211] width 184 height 498
click at [246, 351] on div "ملخص [PERSON_NAME] المجموع الجزئي جنيه مصري 1,322,000 تكلفه التوصيل" at bounding box center [210, 211] width 184 height 498
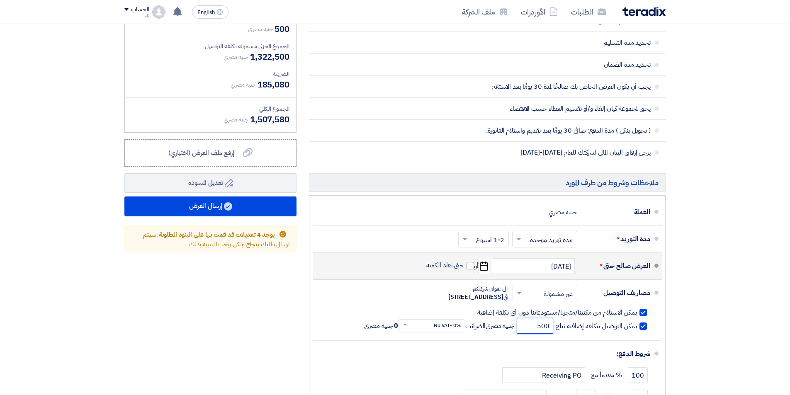
drag, startPoint x: 542, startPoint y: 332, endPoint x: 535, endPoint y: 336, distance: 7.4
click at [535, 334] on input "500" at bounding box center [534, 326] width 36 height 16
type input "800"
click at [259, 270] on div "ملخص [PERSON_NAME] المجموع الجزئي جنيه مصري 1,322,000 تكلفه التوصيل" at bounding box center [210, 211] width 184 height 498
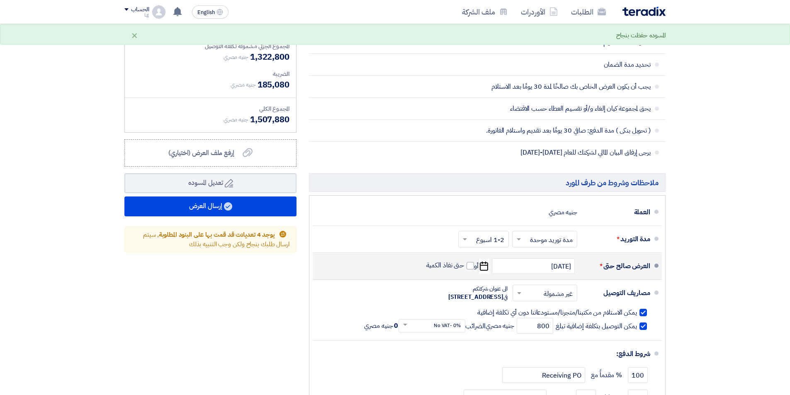
scroll to position [569, 0]
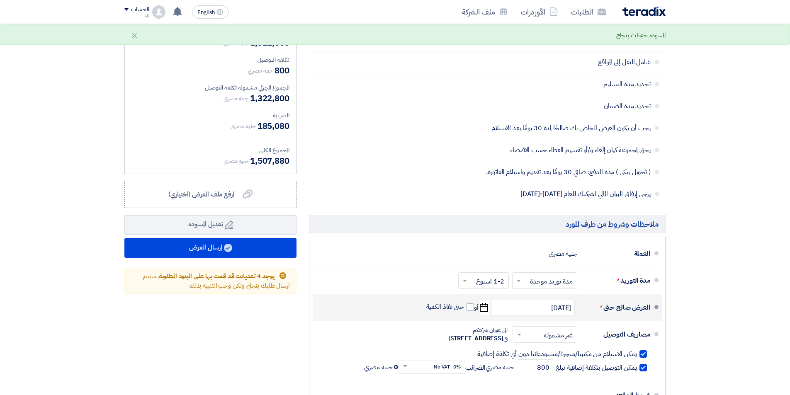
click at [484, 309] on icon "Pick a date" at bounding box center [483, 307] width 11 height 15
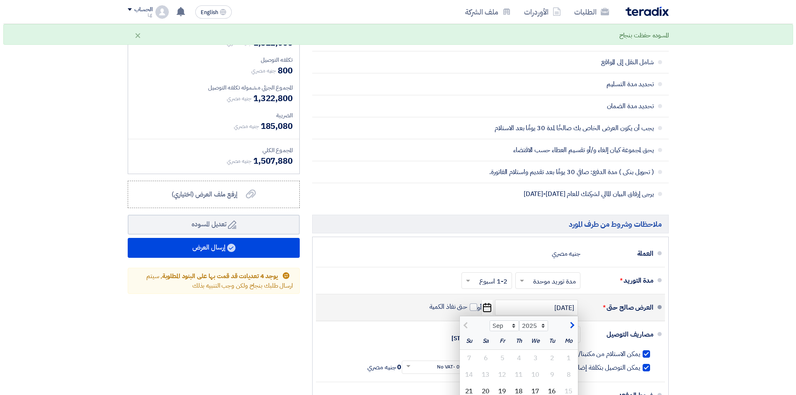
scroll to position [610, 0]
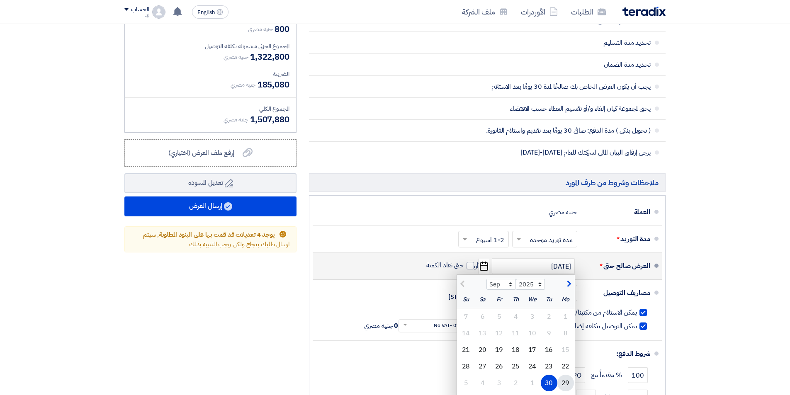
click at [565, 384] on div "29" at bounding box center [565, 383] width 17 height 17
type input "[DATE]"
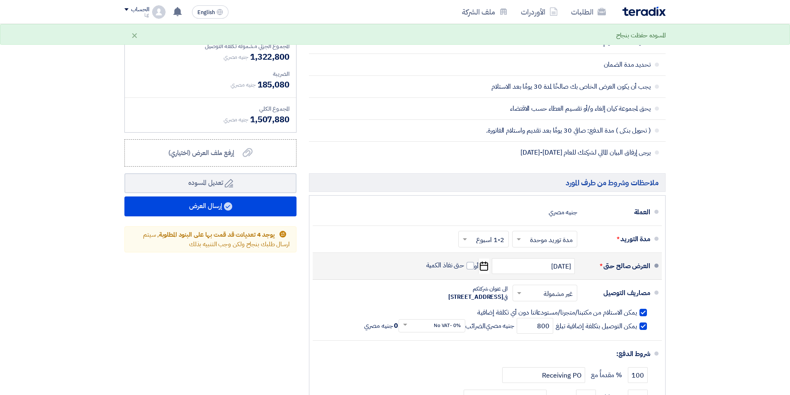
click at [486, 266] on icon "Pick a date" at bounding box center [483, 266] width 11 height 15
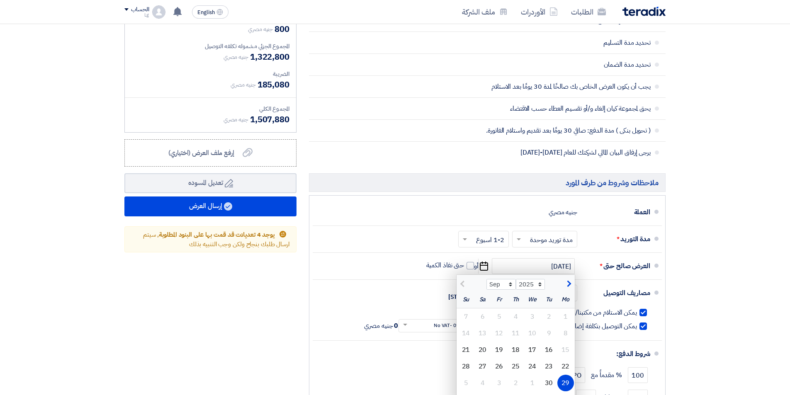
click at [242, 325] on div "ملخص [PERSON_NAME] المجموع الجزئي جنيه مصري 1,322,000 تكلفه التوصيل" at bounding box center [210, 211] width 184 height 498
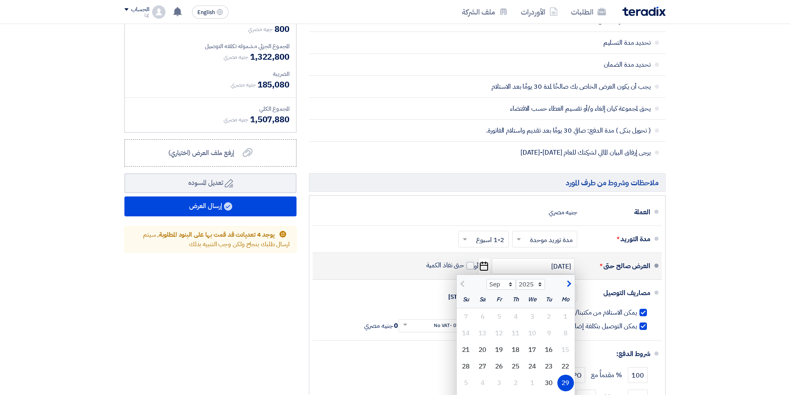
click at [570, 383] on div "29" at bounding box center [565, 383] width 17 height 17
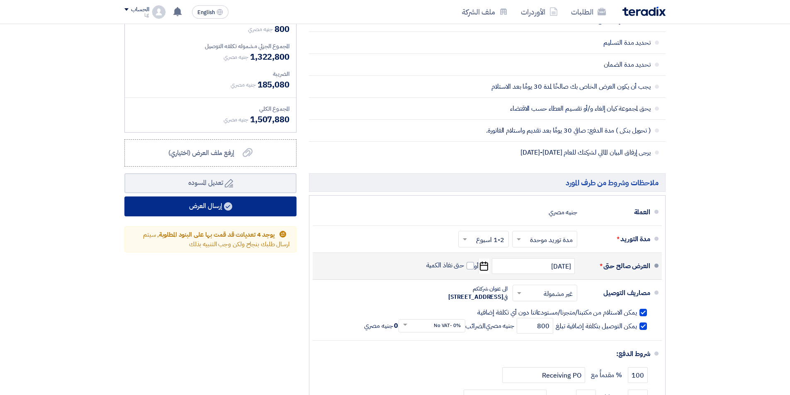
click at [265, 207] on button "إرسال العرض" at bounding box center [210, 206] width 172 height 20
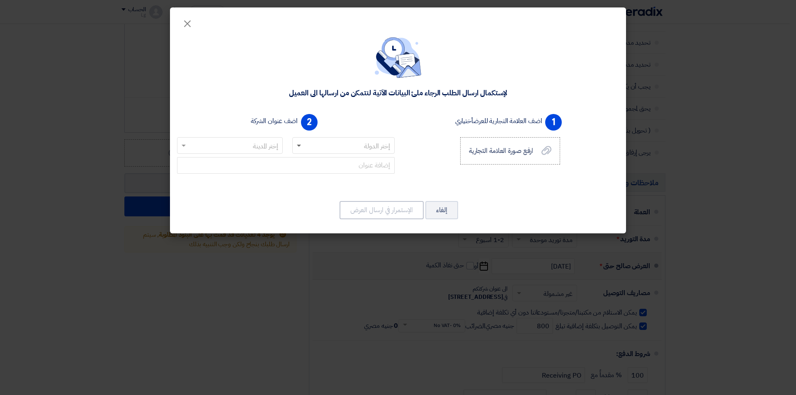
click at [300, 145] on span at bounding box center [299, 146] width 4 height 3
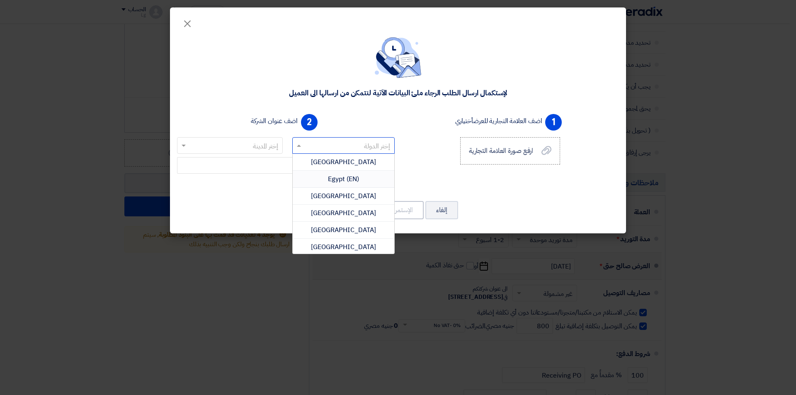
click at [315, 179] on div "Egypt (EN)" at bounding box center [344, 179] width 102 height 17
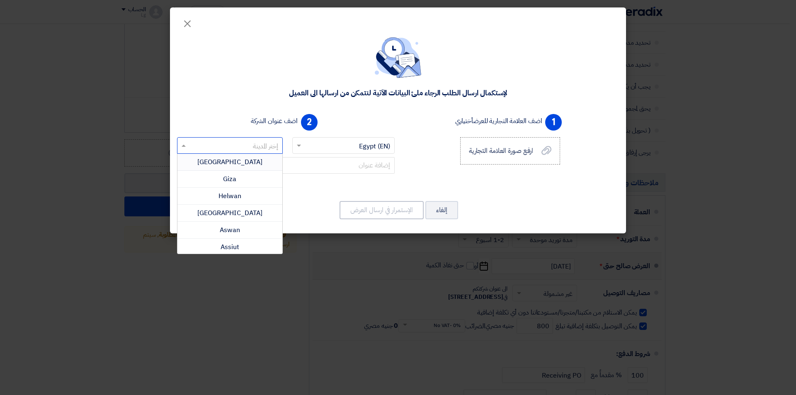
click at [193, 148] on input "text" at bounding box center [234, 146] width 89 height 14
click at [231, 168] on div "[GEOGRAPHIC_DATA]" at bounding box center [229, 162] width 105 height 17
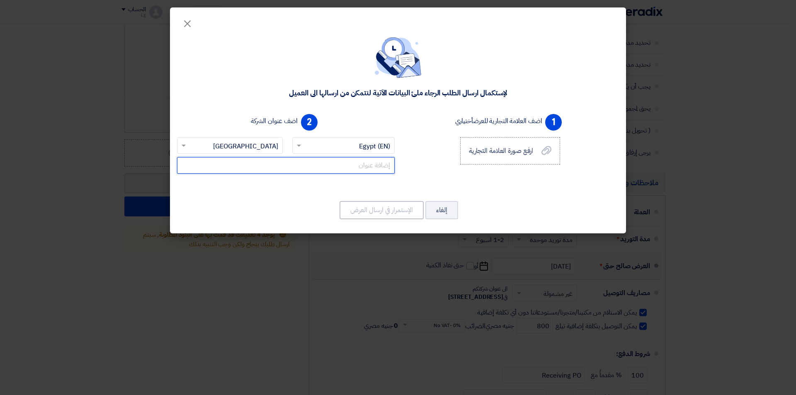
click at [316, 165] on input "text" at bounding box center [286, 165] width 218 height 17
click at [317, 162] on input "text" at bounding box center [286, 165] width 218 height 17
paste input "LG Katameya [PERSON_NAME] ،no، 2 Exhibition Area at [GEOGRAPHIC_DATA] Beside Ba…"
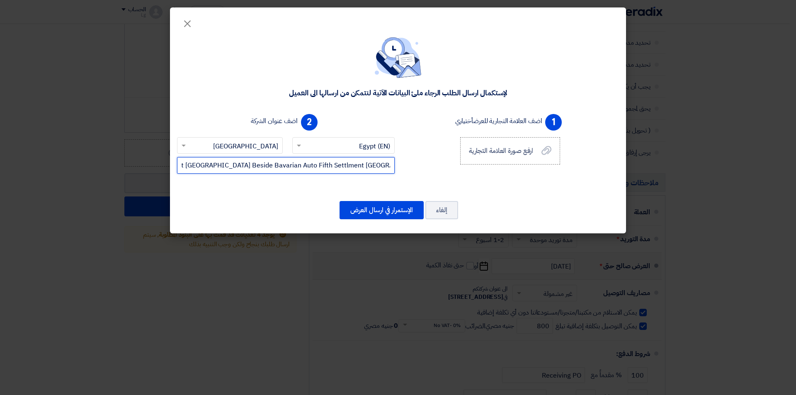
drag, startPoint x: 230, startPoint y: 170, endPoint x: 183, endPoint y: 160, distance: 48.7
click at [183, 160] on input "LG Katameya [PERSON_NAME] ،no، 2 Exhibition Area at [GEOGRAPHIC_DATA] Beside Ba…" at bounding box center [286, 165] width 218 height 17
type input "LG Katameya [PERSON_NAME] ،no، 2 Exhibition Area at [GEOGRAPHIC_DATA] Beside Ba…"
click at [540, 148] on div "ارفع صورة العلامة التجارية ارفع صورة العلامة التجارية" at bounding box center [510, 151] width 82 height 10
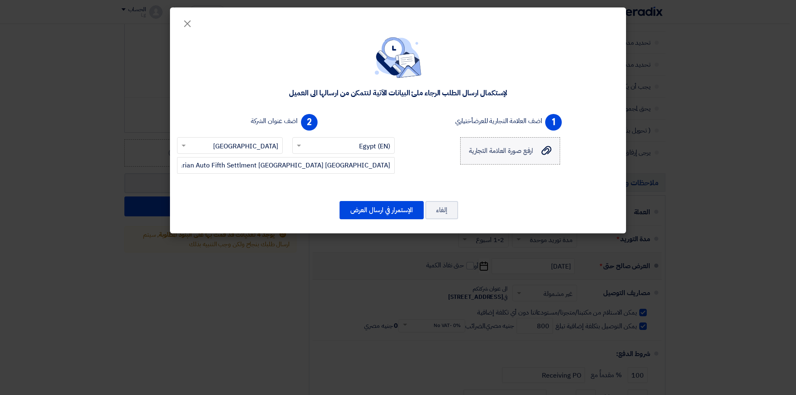
click at [0, 0] on input "ارفع صورة العلامة التجارية ارفع صورة العلامة التجارية" at bounding box center [0, 0] width 0 height 0
click at [544, 151] on icon "ارفع صورة العلامة التجارية" at bounding box center [546, 150] width 10 height 10
click at [0, 0] on input "ارفع صورة العلامة التجارية ارفع صورة العلامة التجارية" at bounding box center [0, 0] width 0 height 0
click at [550, 148] on icon "ارفع صورة العلامة التجارية" at bounding box center [546, 150] width 10 height 10
click at [0, 0] on input "ارفع صورة العلامة التجارية ارفع صورة العلامة التجارية" at bounding box center [0, 0] width 0 height 0
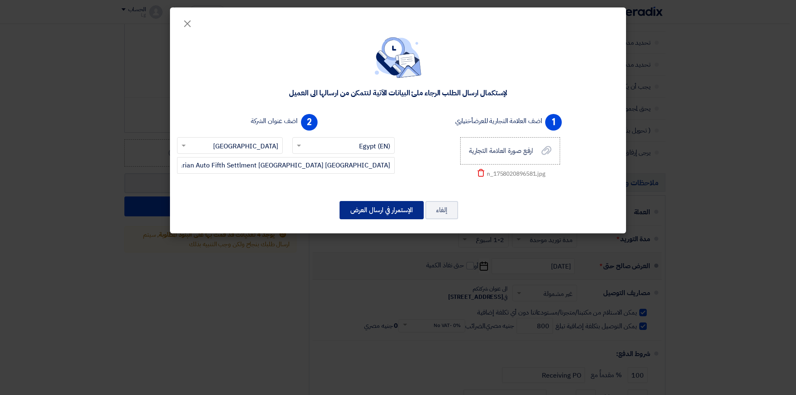
click at [408, 201] on button "الإستمرار في ارسال العرض" at bounding box center [381, 210] width 84 height 18
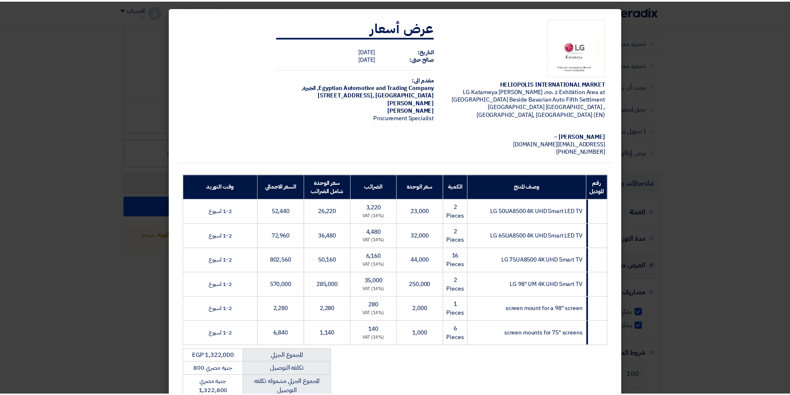
scroll to position [124, 0]
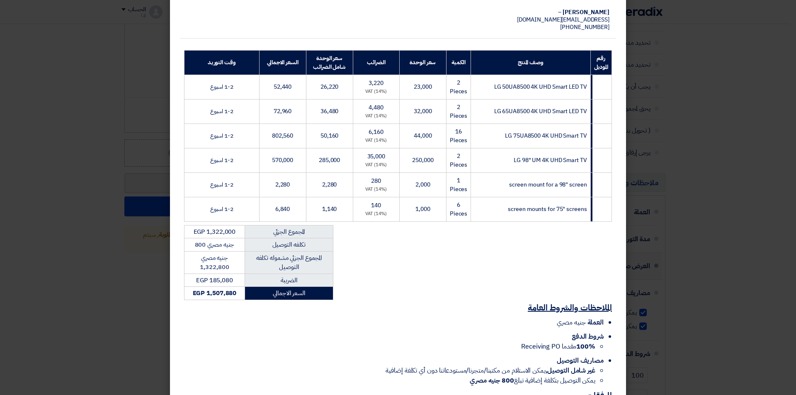
drag, startPoint x: 208, startPoint y: 266, endPoint x: 230, endPoint y: 269, distance: 22.6
click at [233, 276] on span "EGP 185,080" at bounding box center [214, 280] width 37 height 9
click at [119, 295] on modal-container "HELIOPOLIS INTERNATIONAL MARKET LG Katameya [PERSON_NAME] ،no، 2 Exhibition Are…" at bounding box center [398, 197] width 796 height 395
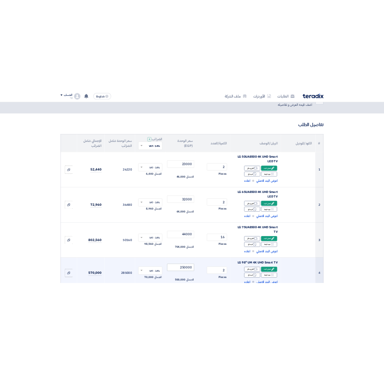
scroll to position [113, 0]
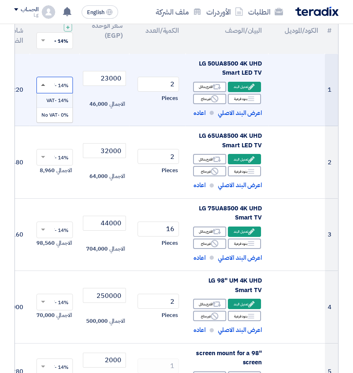
click at [43, 85] on span at bounding box center [43, 85] width 4 height 2
click at [102, 98] on td "23000 الاجمالي 46,000" at bounding box center [105, 90] width 50 height 72
click at [103, 78] on input "23000" at bounding box center [104, 78] width 43 height 15
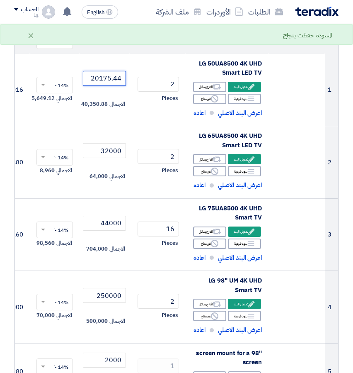
type input "20175.44"
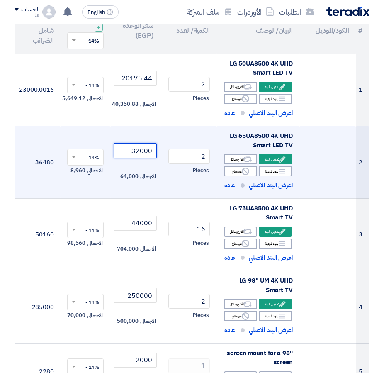
click at [137, 156] on input "32000" at bounding box center [135, 150] width 43 height 15
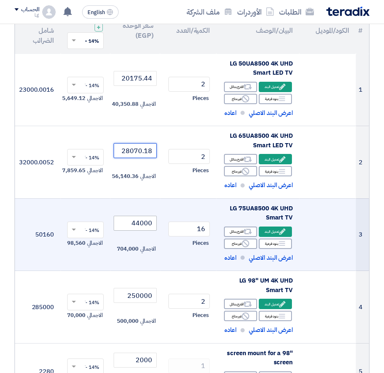
type input "28070.18"
click at [131, 222] on input "44000" at bounding box center [135, 223] width 43 height 15
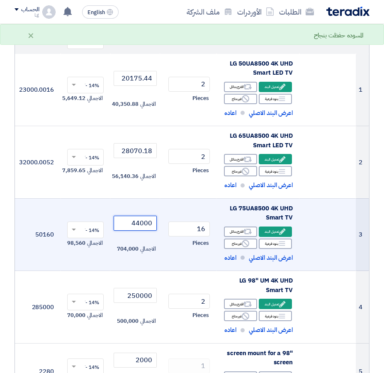
click at [131, 222] on input "44000" at bounding box center [135, 223] width 43 height 15
drag, startPoint x: 131, startPoint y: 222, endPoint x: 218, endPoint y: 235, distance: 88.9
click at [218, 235] on tr "3 LG 75UA8500 4K UHD Smart TV Edit تعديل البند Alternative Breakdown Reject 16" at bounding box center [154, 234] width 430 height 73
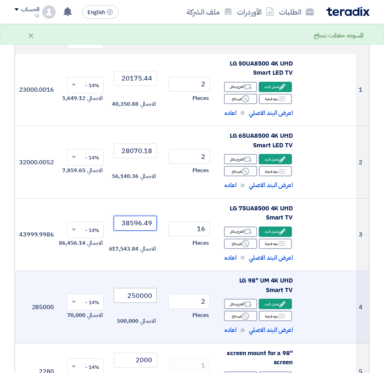
type input "38596.49"
click at [128, 299] on input "250000" at bounding box center [135, 295] width 43 height 15
drag, startPoint x: 128, startPoint y: 299, endPoint x: 142, endPoint y: 299, distance: 14.1
click at [142, 299] on input "250000" at bounding box center [135, 295] width 43 height 15
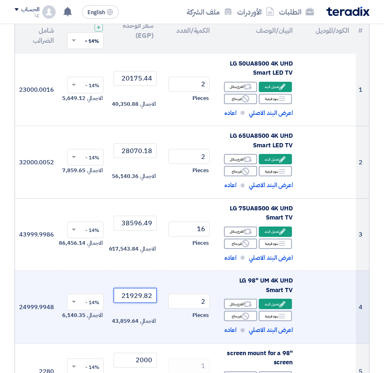
scroll to position [154, 0]
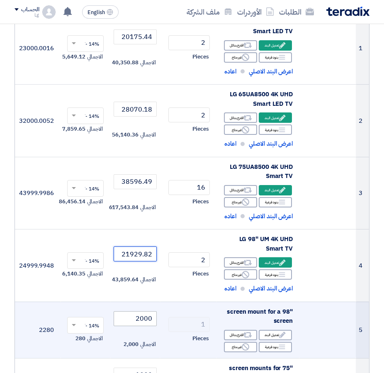
type input "21929.82"
click at [135, 318] on input "2000" at bounding box center [135, 318] width 43 height 15
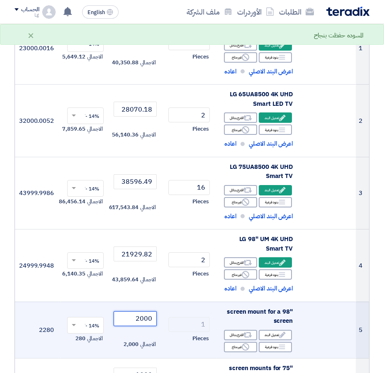
click at [135, 318] on input "2000" at bounding box center [135, 318] width 43 height 15
type input "2"
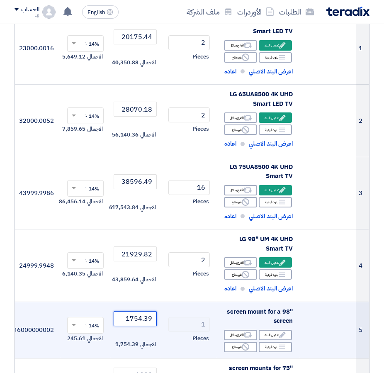
scroll to position [237, 0]
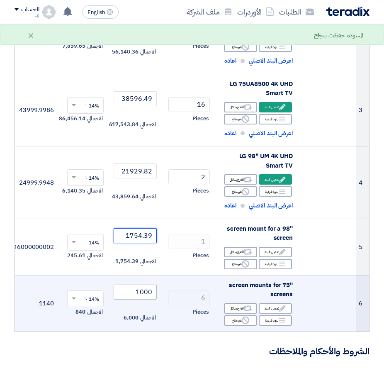
type input "1754.39"
click at [131, 288] on input "1000" at bounding box center [135, 291] width 43 height 15
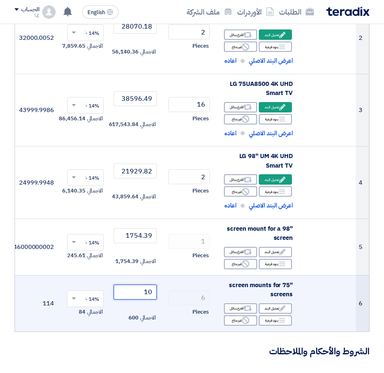
type input "1"
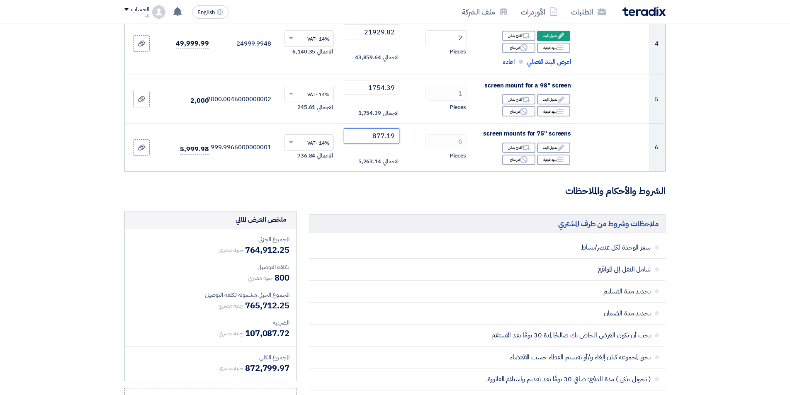
scroll to position [279, 0]
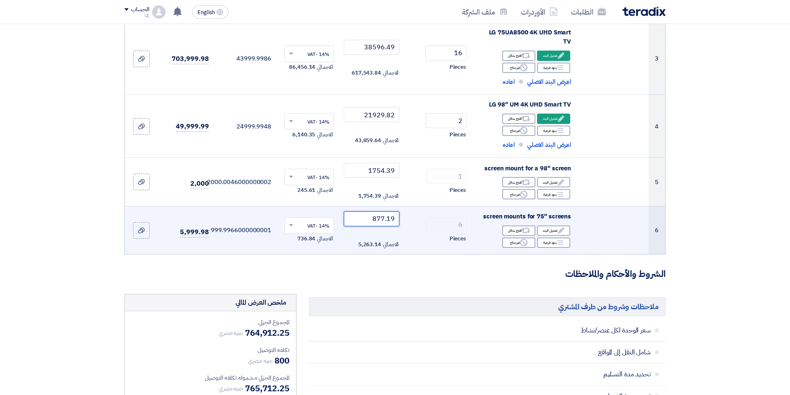
drag, startPoint x: 371, startPoint y: 218, endPoint x: 402, endPoint y: 223, distance: 31.5
click at [402, 223] on td "877.19 الاجمالي 5,263.14" at bounding box center [371, 230] width 63 height 48
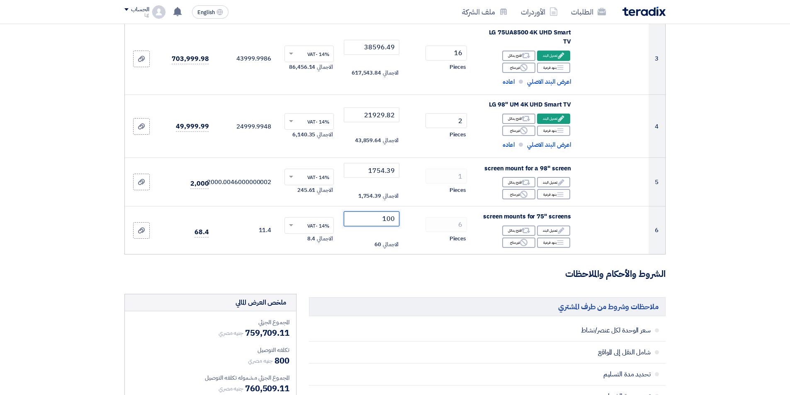
type input "1000"
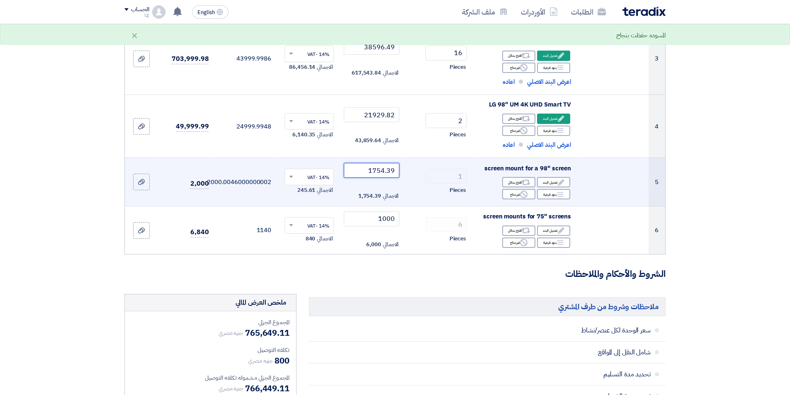
click at [374, 167] on input "1754.39" at bounding box center [372, 170] width 56 height 15
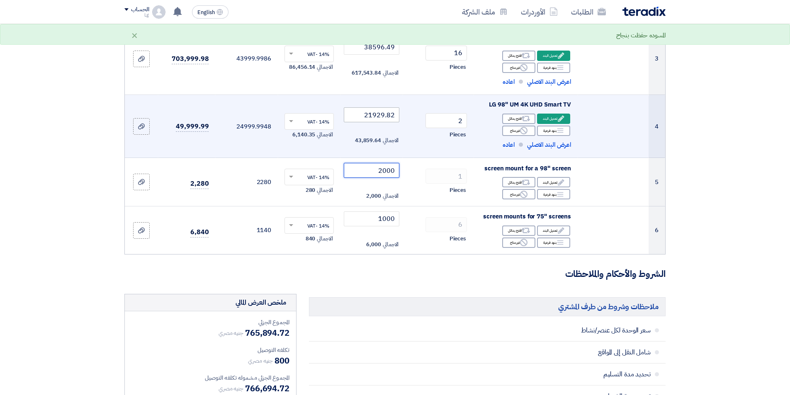
type input "2000"
click at [363, 109] on input "21929.82" at bounding box center [372, 114] width 56 height 15
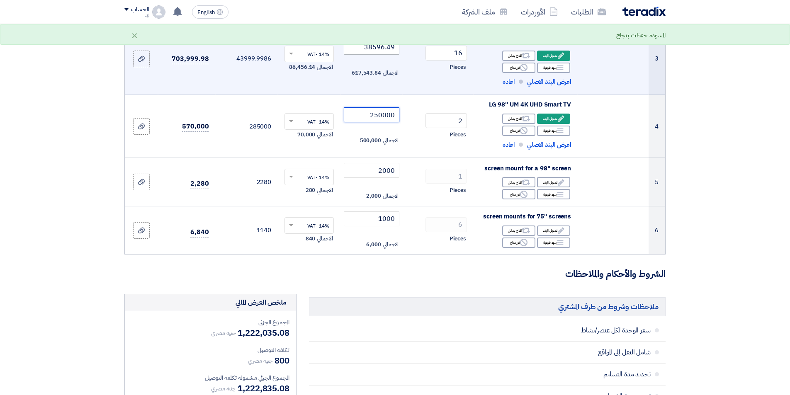
scroll to position [237, 0]
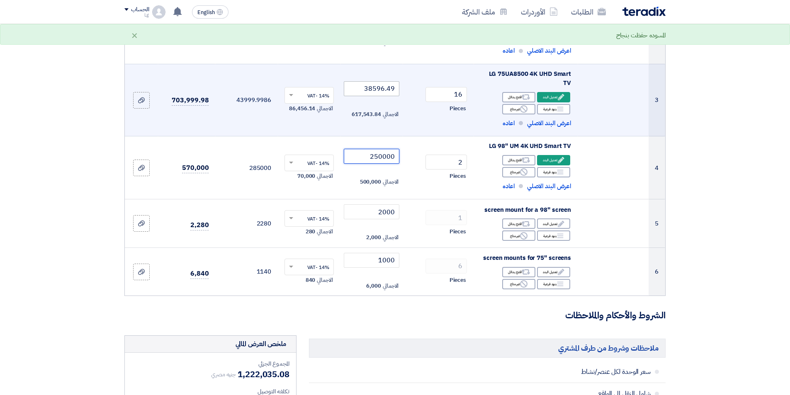
type input "250000"
click at [364, 82] on input "38596.49" at bounding box center [372, 88] width 56 height 15
drag, startPoint x: 364, startPoint y: 82, endPoint x: 403, endPoint y: 90, distance: 40.0
click at [403, 90] on tr "3 LG 75UA8500 4K UHD Smart TV Edit تعديل البند Alternative Breakdown Reject 16" at bounding box center [395, 100] width 540 height 73
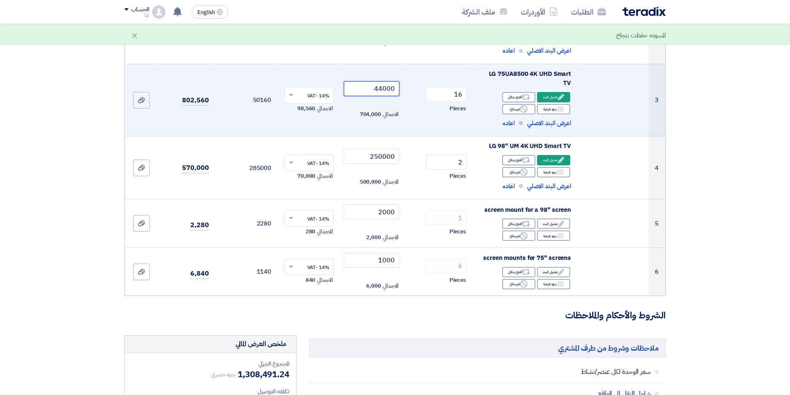
scroll to position [154, 0]
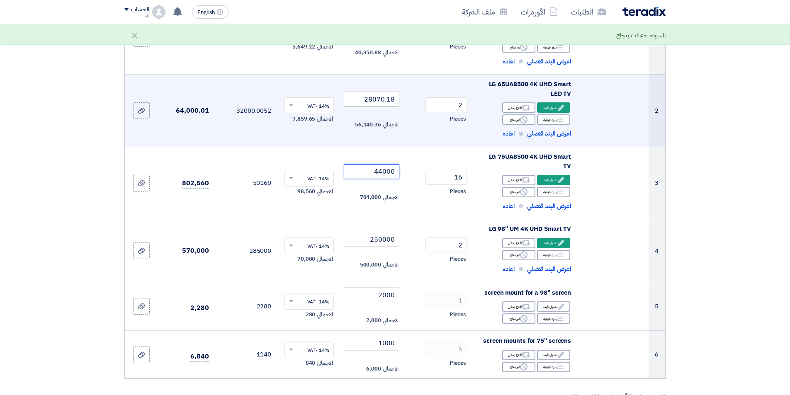
type input "44000"
click at [351, 104] on input "28070.18" at bounding box center [372, 99] width 56 height 15
drag, startPoint x: 351, startPoint y: 104, endPoint x: 392, endPoint y: 106, distance: 41.1
click at [392, 106] on input "28070.18" at bounding box center [372, 99] width 56 height 15
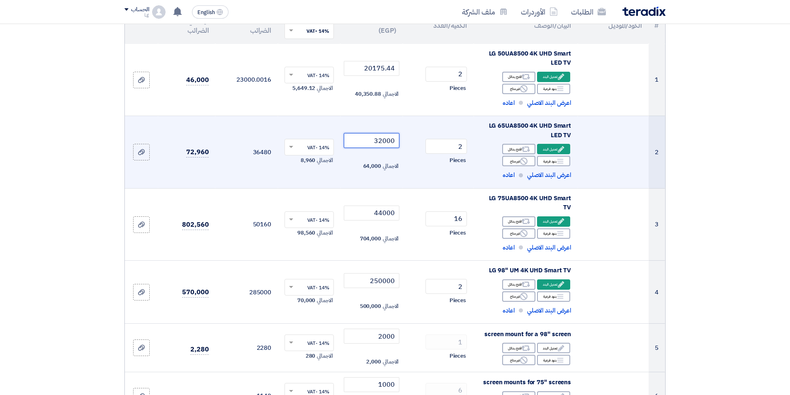
scroll to position [71, 0]
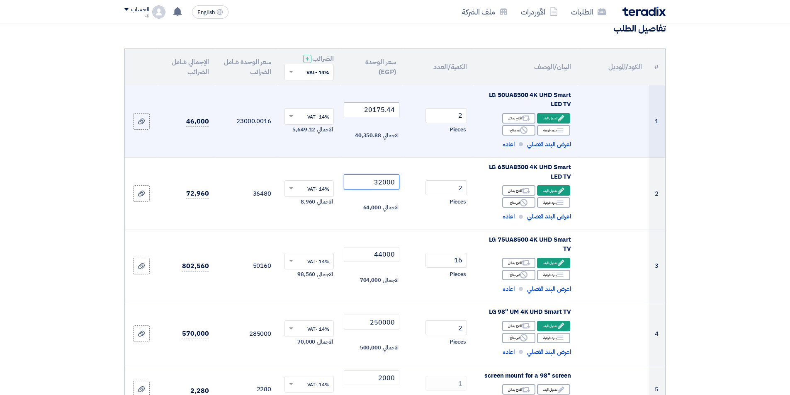
type input "32000"
drag, startPoint x: 362, startPoint y: 109, endPoint x: 402, endPoint y: 116, distance: 41.4
click at [402, 116] on td "20175.44 الاجمالي 40,350.88" at bounding box center [371, 121] width 63 height 72
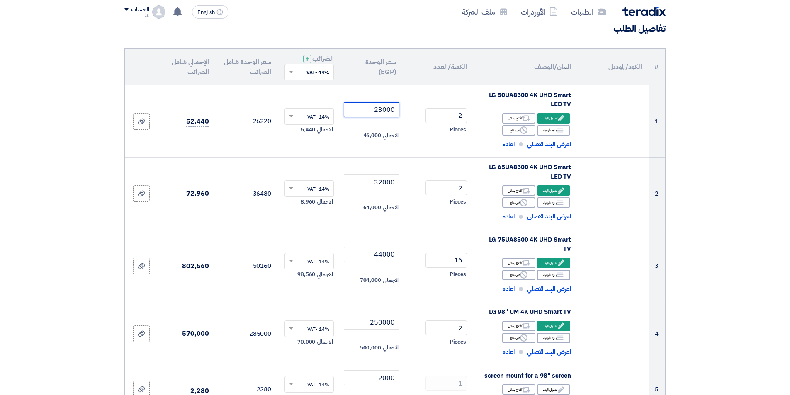
type input "23000"
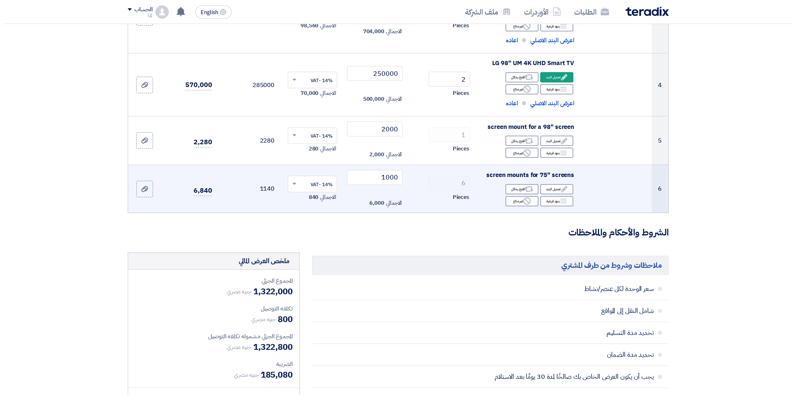
scroll to position [444, 0]
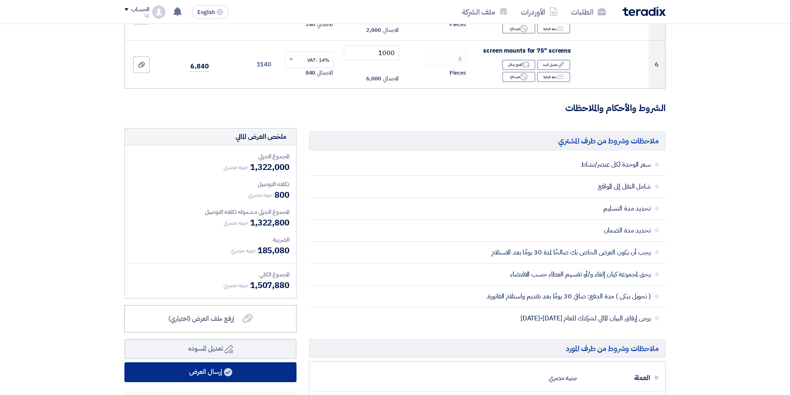
click at [289, 375] on button "إرسال العرض" at bounding box center [210, 372] width 172 height 20
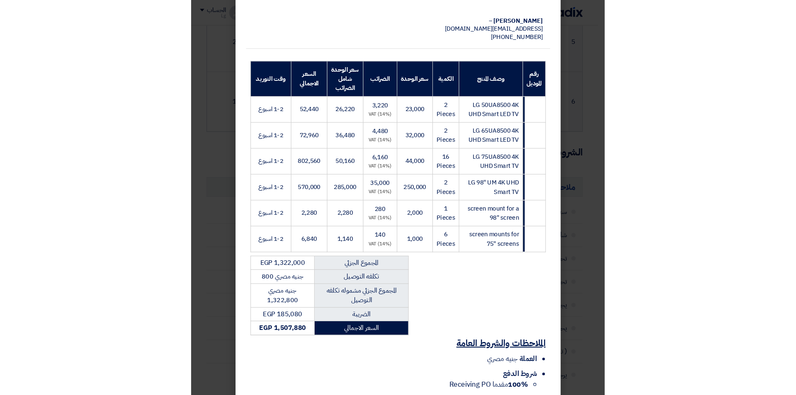
scroll to position [166, 0]
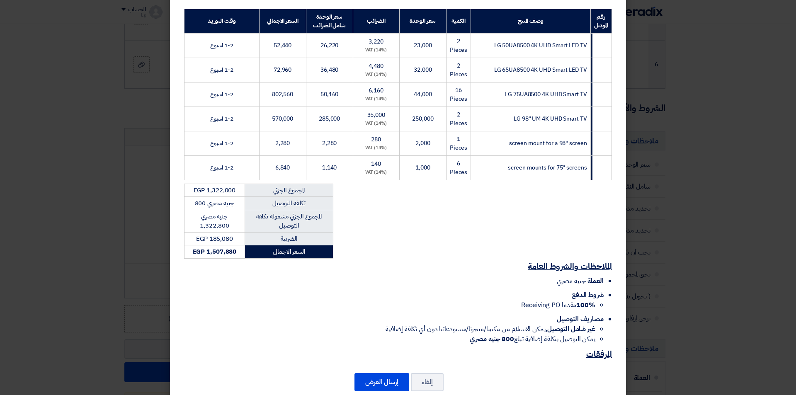
click at [128, 142] on modal-container "HELIOPOLIS INTERNATIONAL MARKET LG Katameya [PERSON_NAME] ،no، 2 Exhibition Are…" at bounding box center [398, 197] width 796 height 395
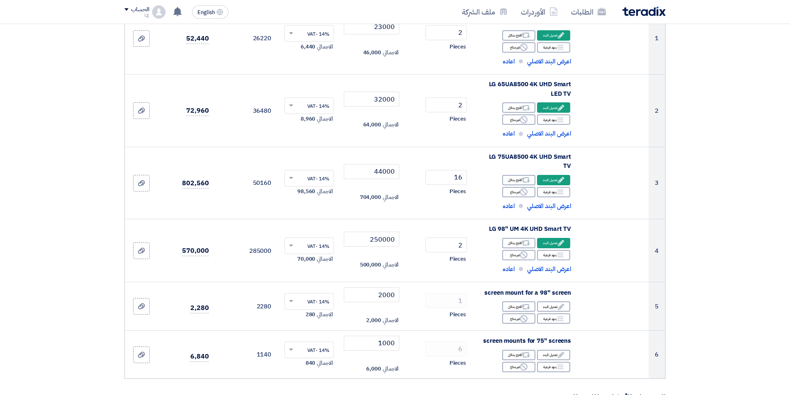
scroll to position [0, 0]
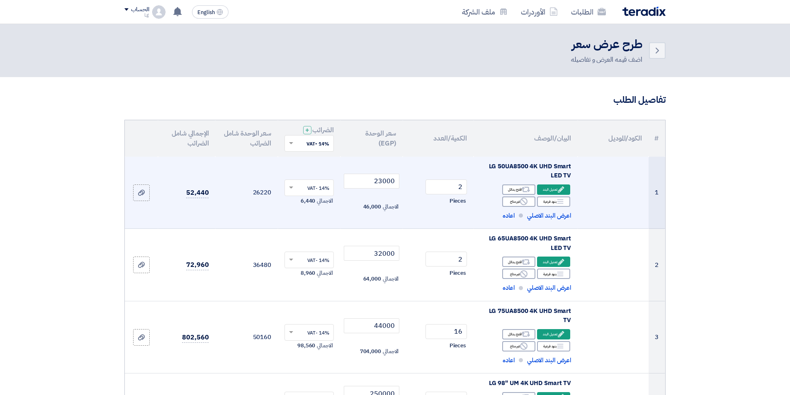
click at [312, 202] on span "6,440" at bounding box center [308, 201] width 15 height 8
click at [293, 190] on span at bounding box center [290, 187] width 10 height 7
click at [309, 216] on span "0% -No VAT" at bounding box center [315, 217] width 27 height 7
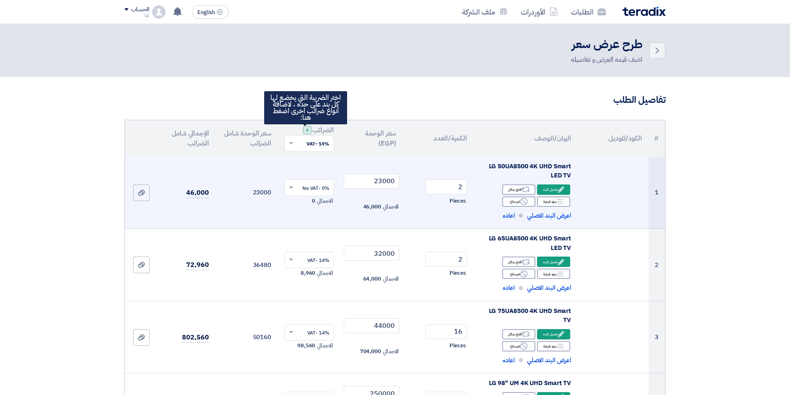
click at [305, 129] on span "+" at bounding box center [307, 130] width 4 height 10
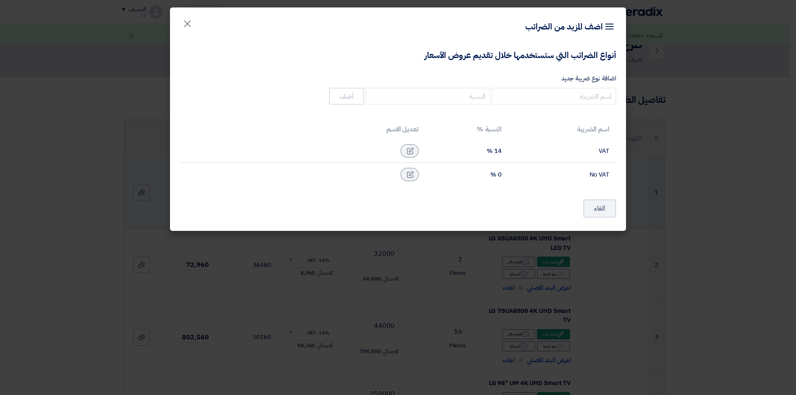
click at [103, 250] on modal-container "Item breakdown اضف المزيد من الضرائب × أنواع الضرائب التي ستستخدمها خلال تقديم …" at bounding box center [398, 197] width 796 height 395
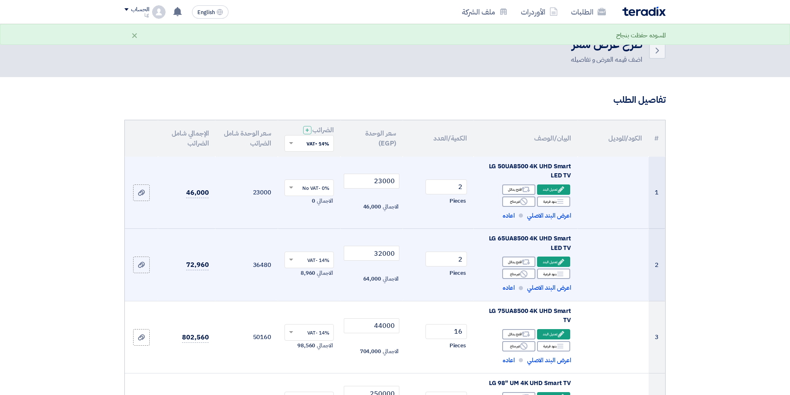
click at [288, 262] on span at bounding box center [290, 259] width 10 height 7
click at [311, 292] on span "0% -No VAT" at bounding box center [315, 289] width 27 height 7
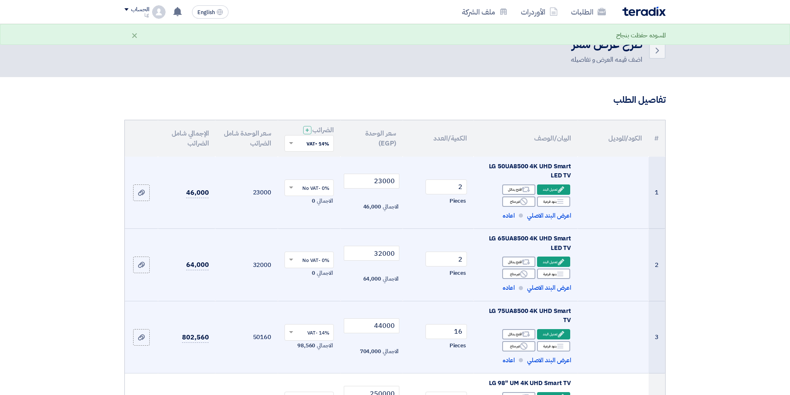
click at [309, 331] on input "text" at bounding box center [313, 333] width 33 height 14
click at [324, 360] on span "0% -No VAT" at bounding box center [315, 362] width 27 height 7
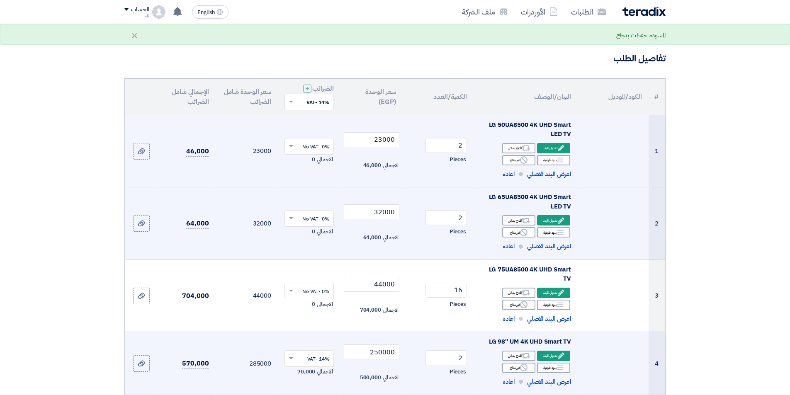
click at [322, 358] on input "text" at bounding box center [313, 360] width 33 height 14
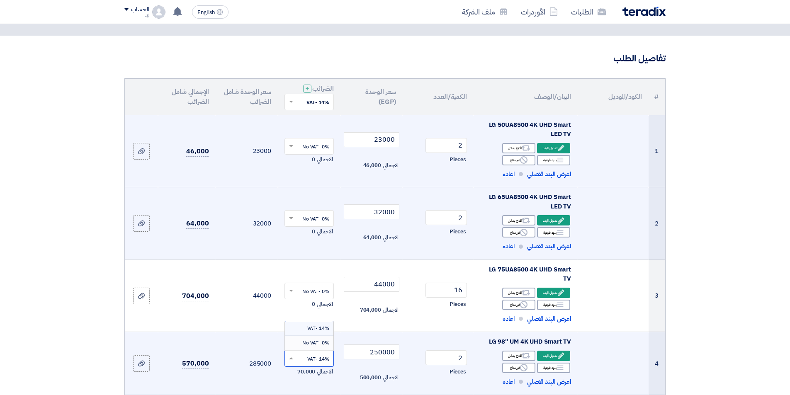
click at [321, 348] on div "0% -No VAT" at bounding box center [309, 343] width 48 height 14
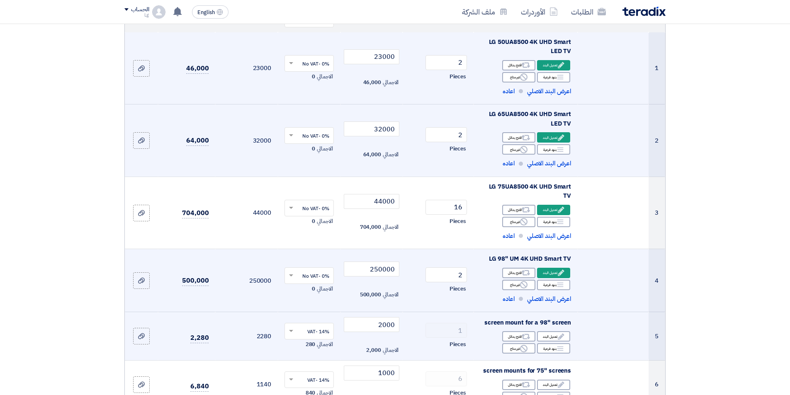
click at [323, 327] on input "text" at bounding box center [313, 332] width 33 height 14
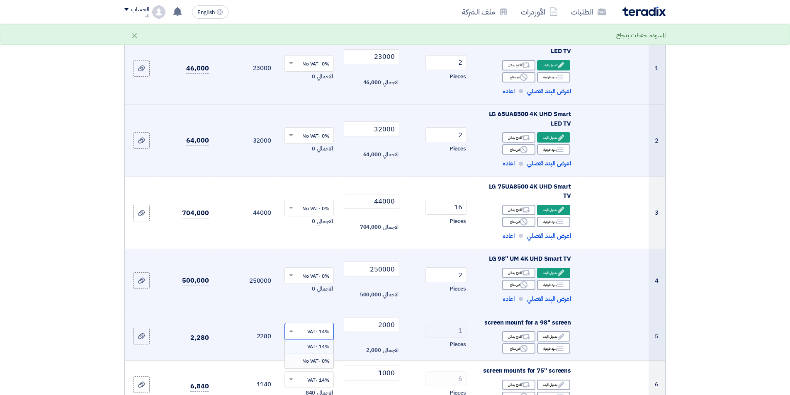
click at [321, 361] on span "0% -No VAT" at bounding box center [315, 360] width 27 height 7
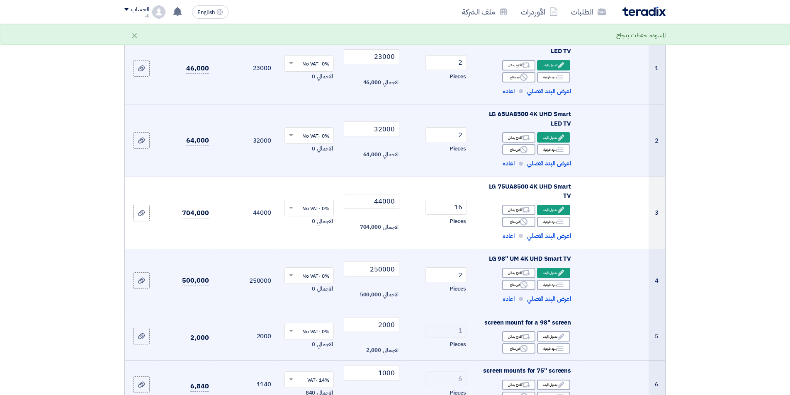
scroll to position [166, 0]
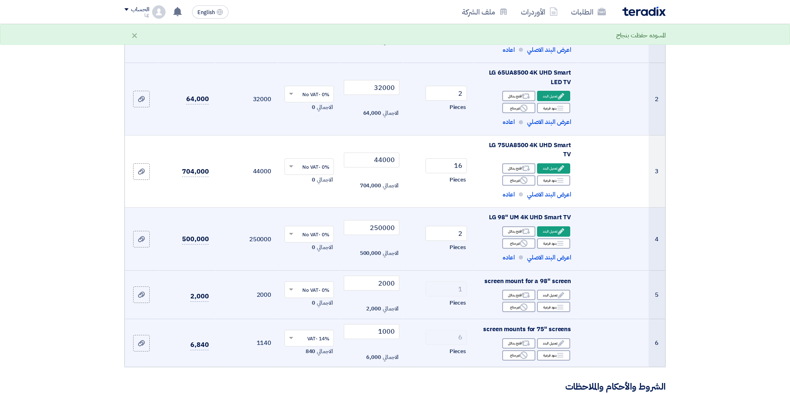
click at [322, 339] on input "text" at bounding box center [313, 339] width 33 height 14
click at [326, 363] on div "0% -No VAT" at bounding box center [309, 368] width 48 height 14
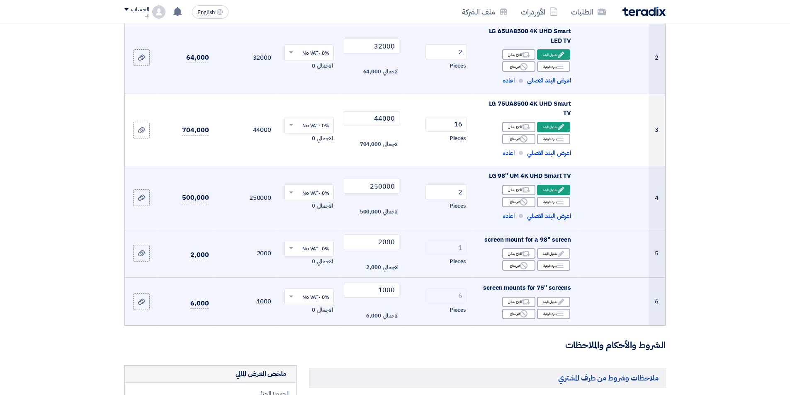
scroll to position [0, 0]
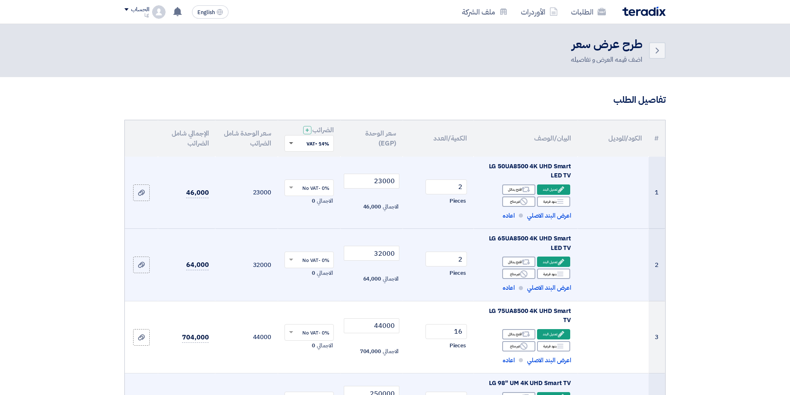
click at [291, 143] on span at bounding box center [291, 143] width 4 height 3
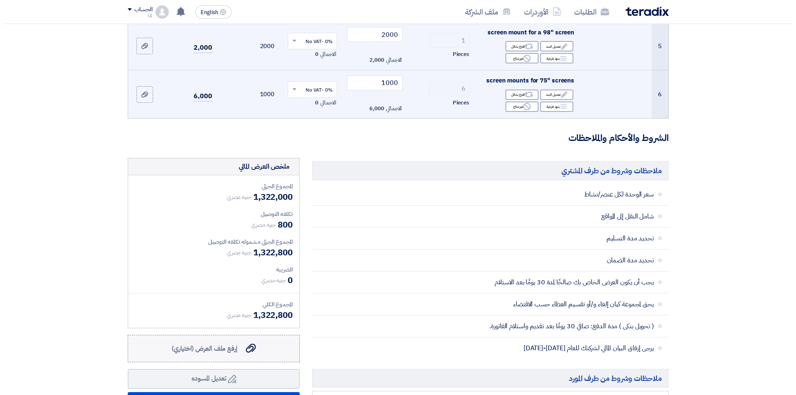
scroll to position [580, 0]
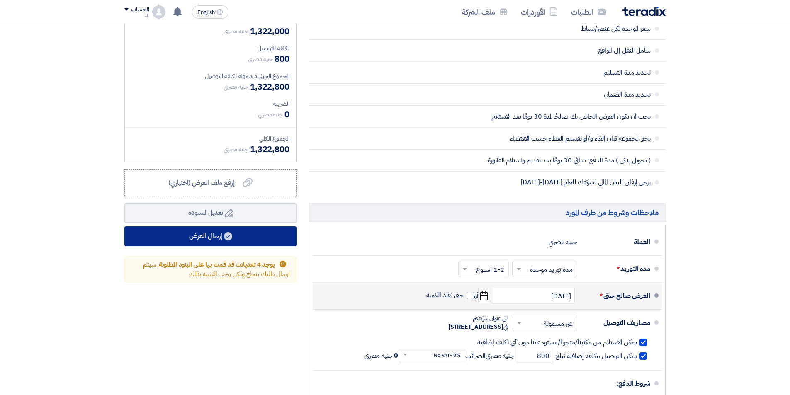
click at [257, 242] on button "إرسال العرض" at bounding box center [210, 236] width 172 height 20
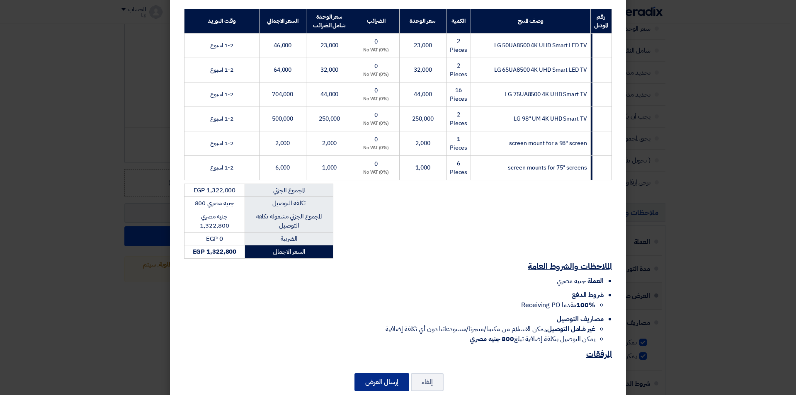
scroll to position [168, 0]
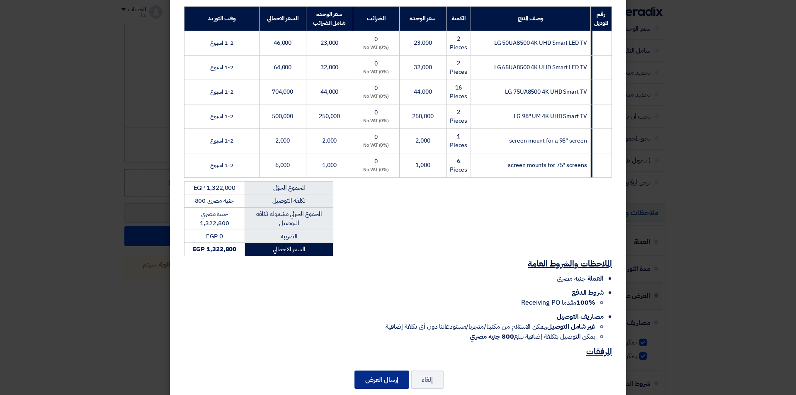
click at [395, 371] on button "إرسال العرض" at bounding box center [381, 380] width 55 height 18
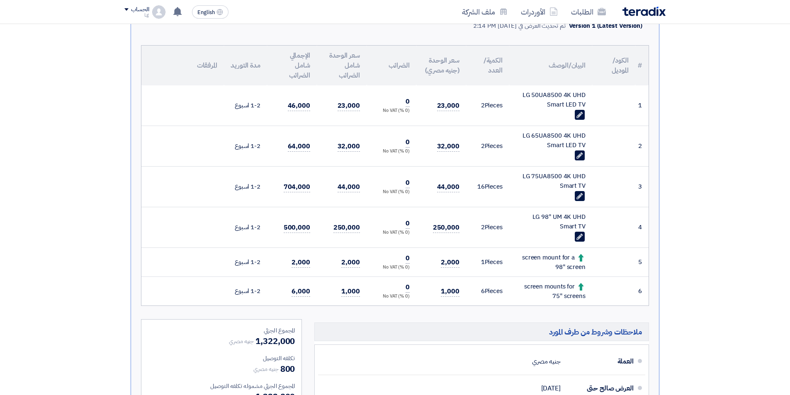
scroll to position [373, 0]
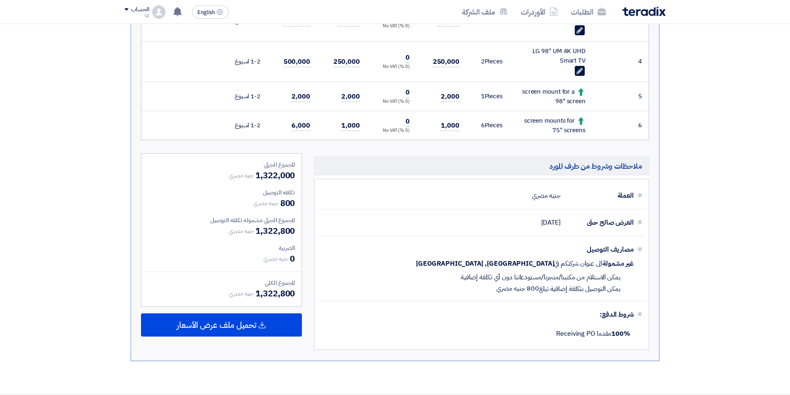
click at [54, 223] on section "تقديم عرض سعر عرض منافس نسخة 1 أخر تحديث [DATE] 2:14 PM Offer is Seen لم يتم مش…" at bounding box center [395, 66] width 790 height 656
